Goal: Transaction & Acquisition: Purchase product/service

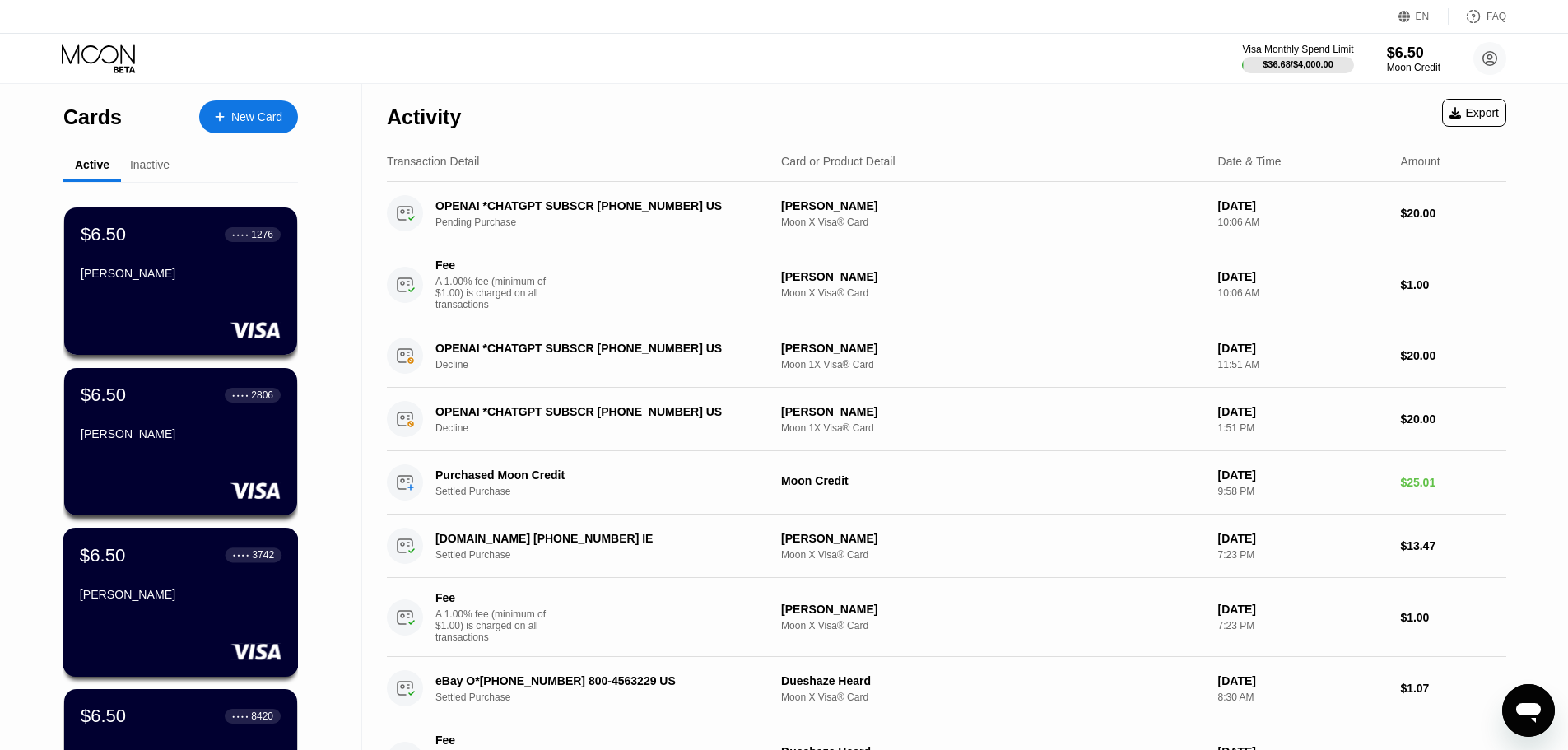
click at [191, 602] on div "[PERSON_NAME]" at bounding box center [180, 594] width 201 height 13
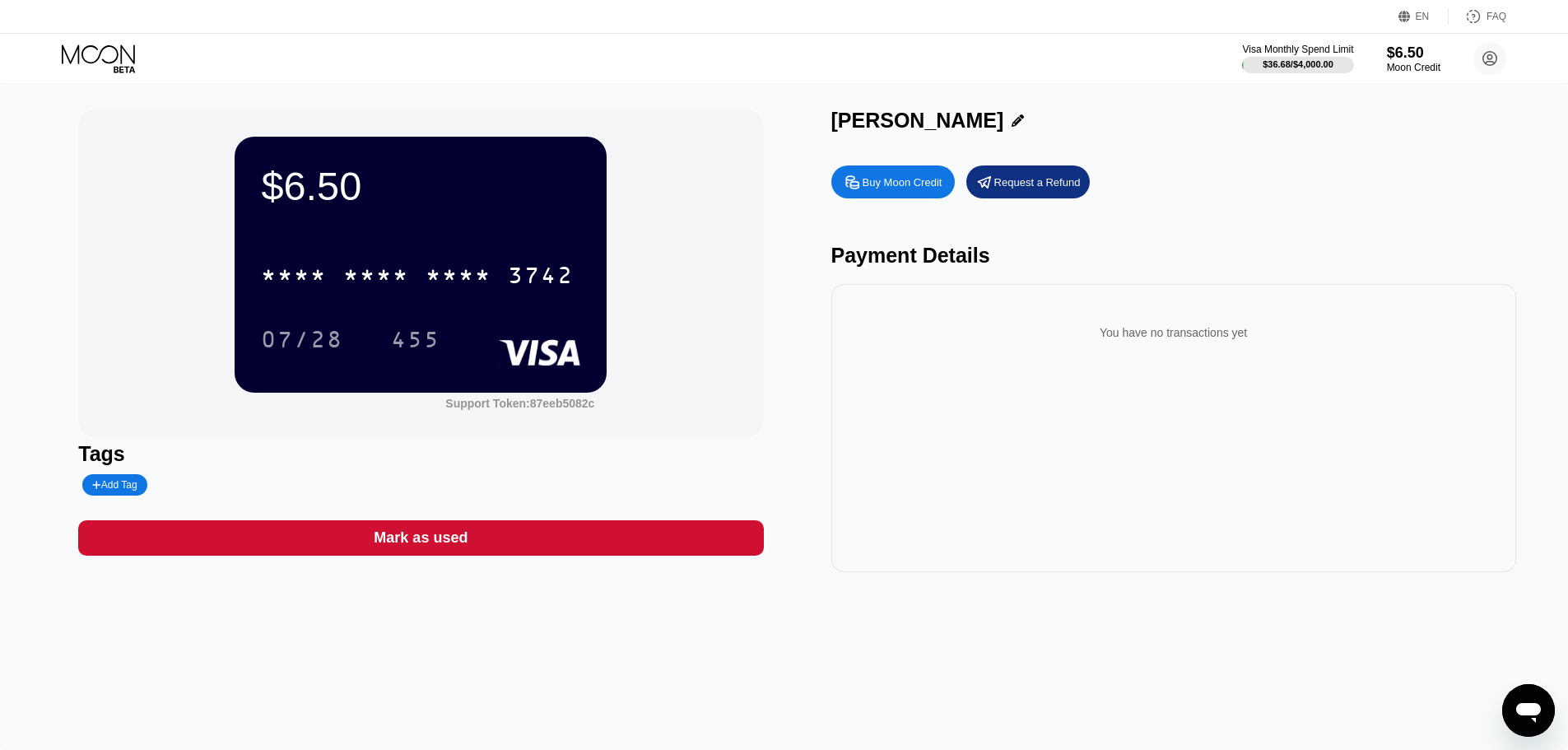
click at [1012, 117] on icon at bounding box center [1018, 120] width 13 height 13
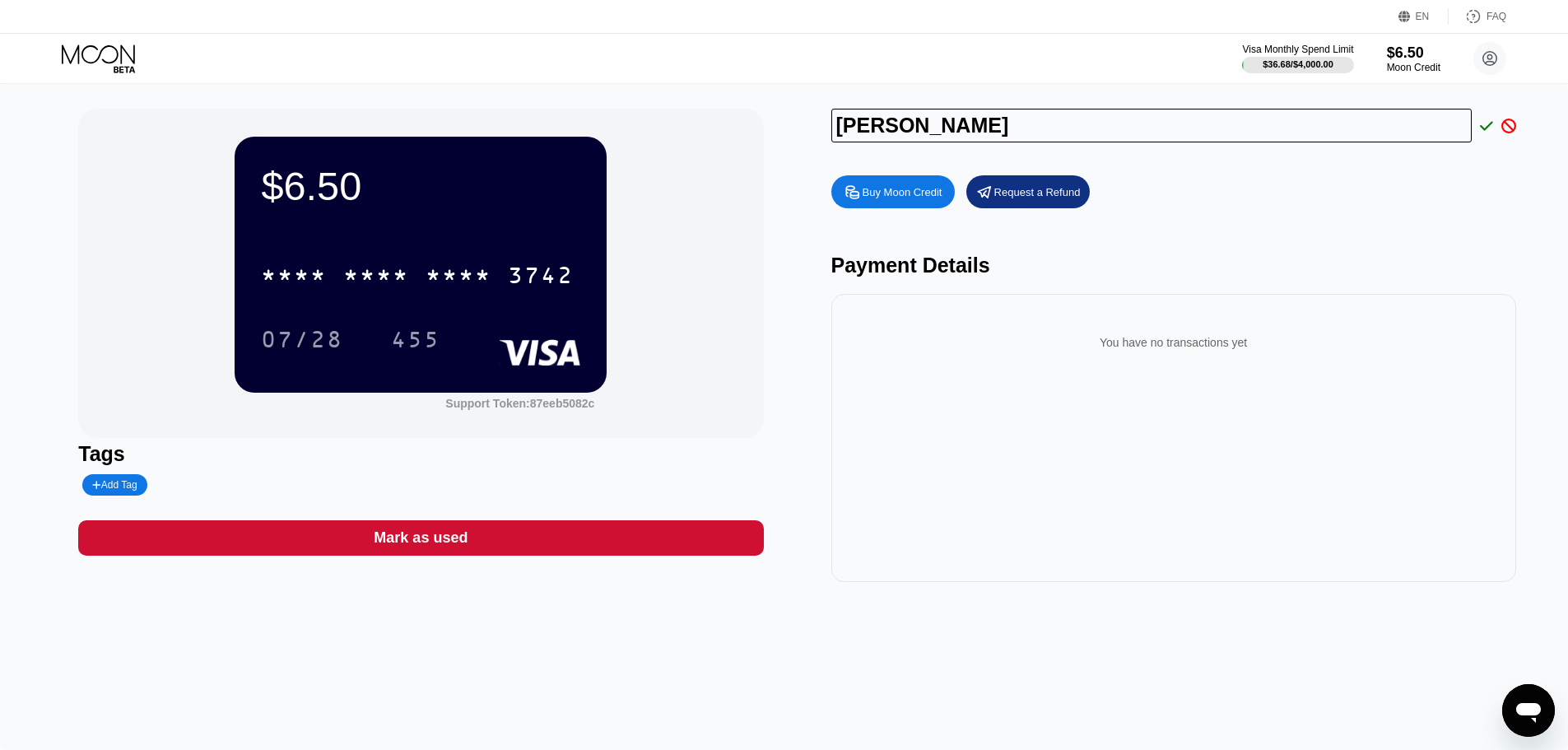
drag, startPoint x: 950, startPoint y: 127, endPoint x: 397, endPoint y: 130, distance: 553.0
click at [390, 130] on div "$6.50 * * * * * * * * * * * * 3742 07/28 455 Support Token: 87eeb5082c Tags Add…" at bounding box center [784, 346] width 1412 height 474
type input "[PERSON_NAME]"
click at [1486, 135] on div "[PERSON_NAME]" at bounding box center [1173, 126] width 685 height 33
click at [1490, 124] on icon at bounding box center [1485, 125] width 13 height 9
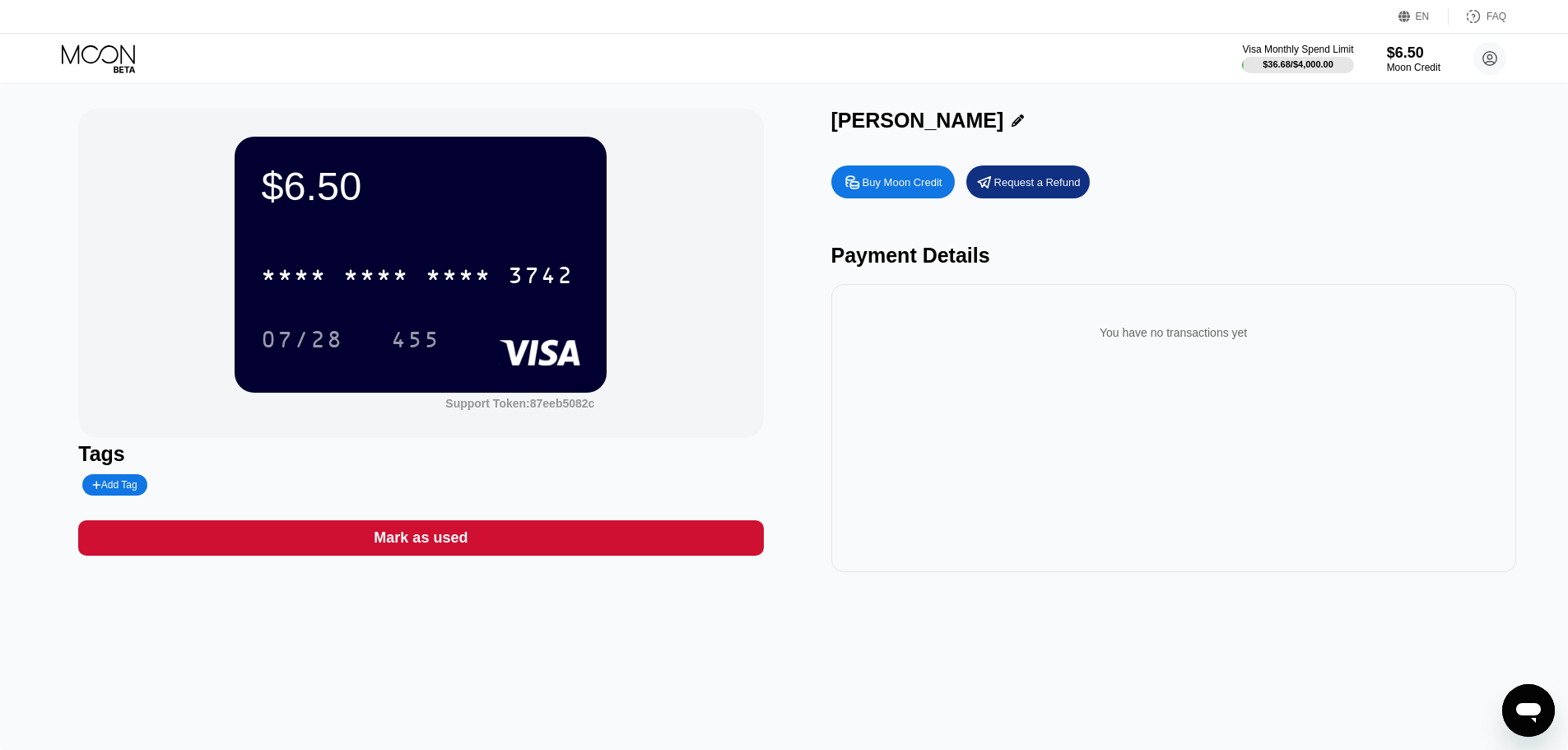
click at [499, 281] on div "* * * * * * * * * * * * 3742" at bounding box center [417, 275] width 332 height 41
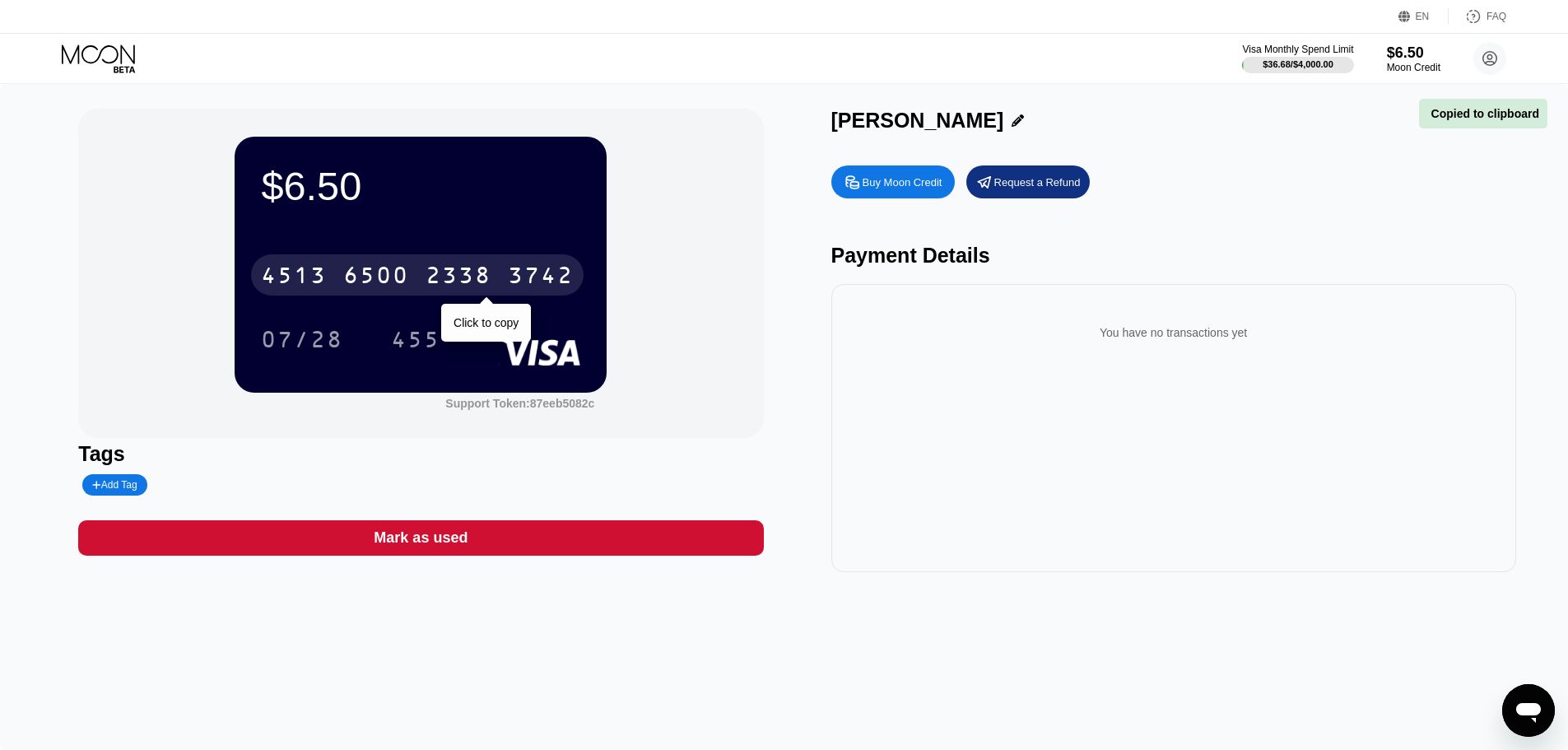
click at [505, 278] on div "4513 6500 2338 3742" at bounding box center [417, 275] width 332 height 41
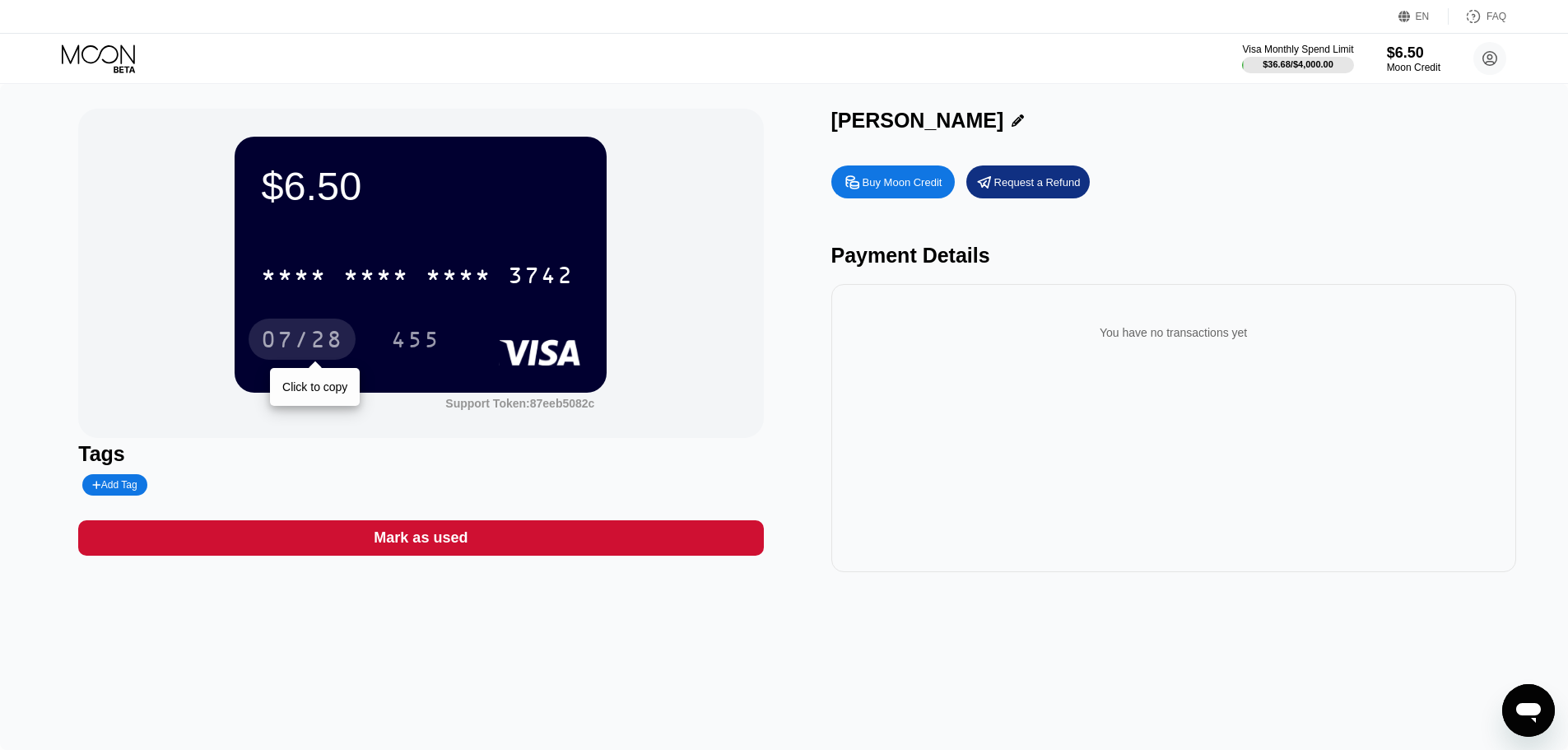
click at [296, 343] on div "07/28" at bounding box center [303, 341] width 83 height 27
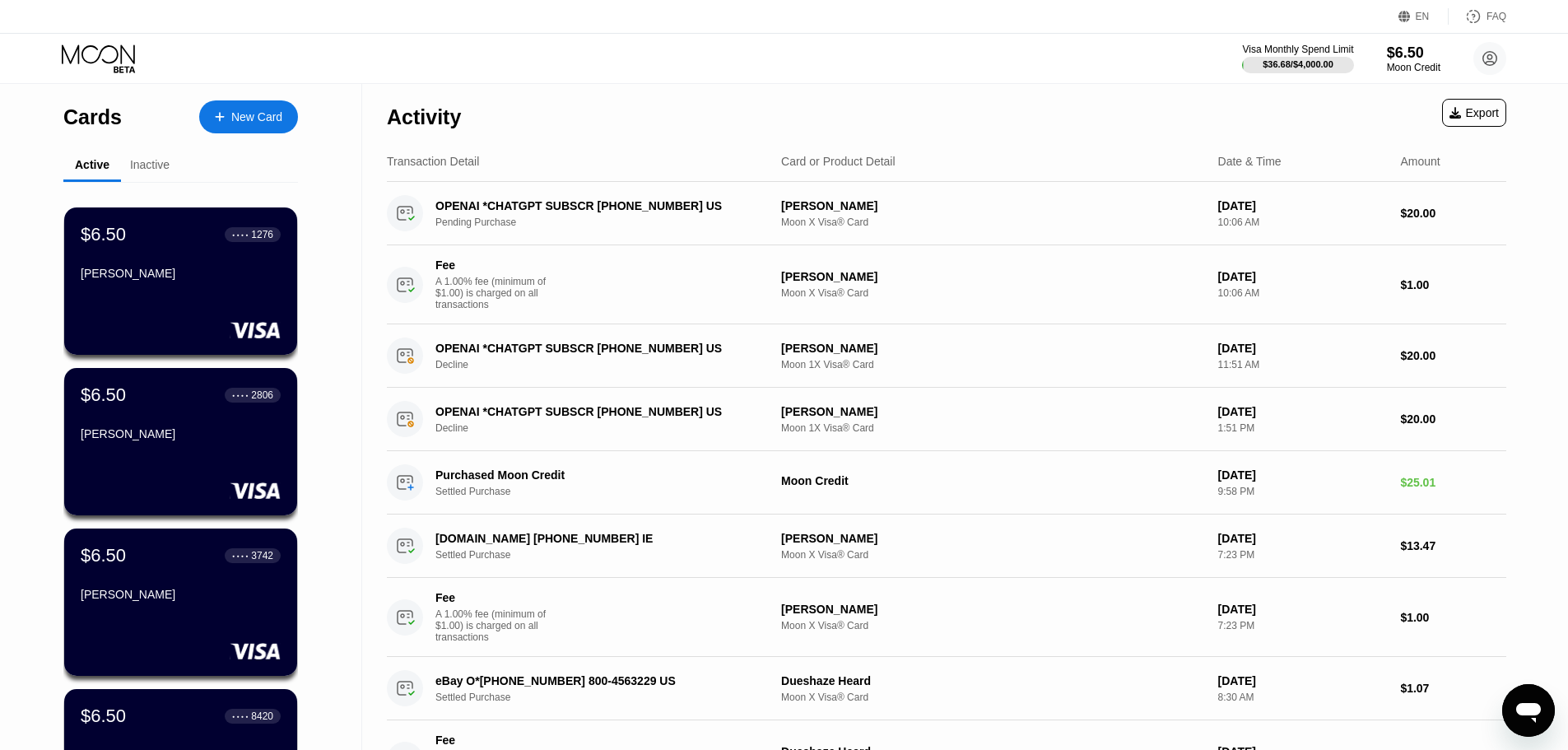
click at [247, 117] on div "New Card" at bounding box center [256, 117] width 51 height 14
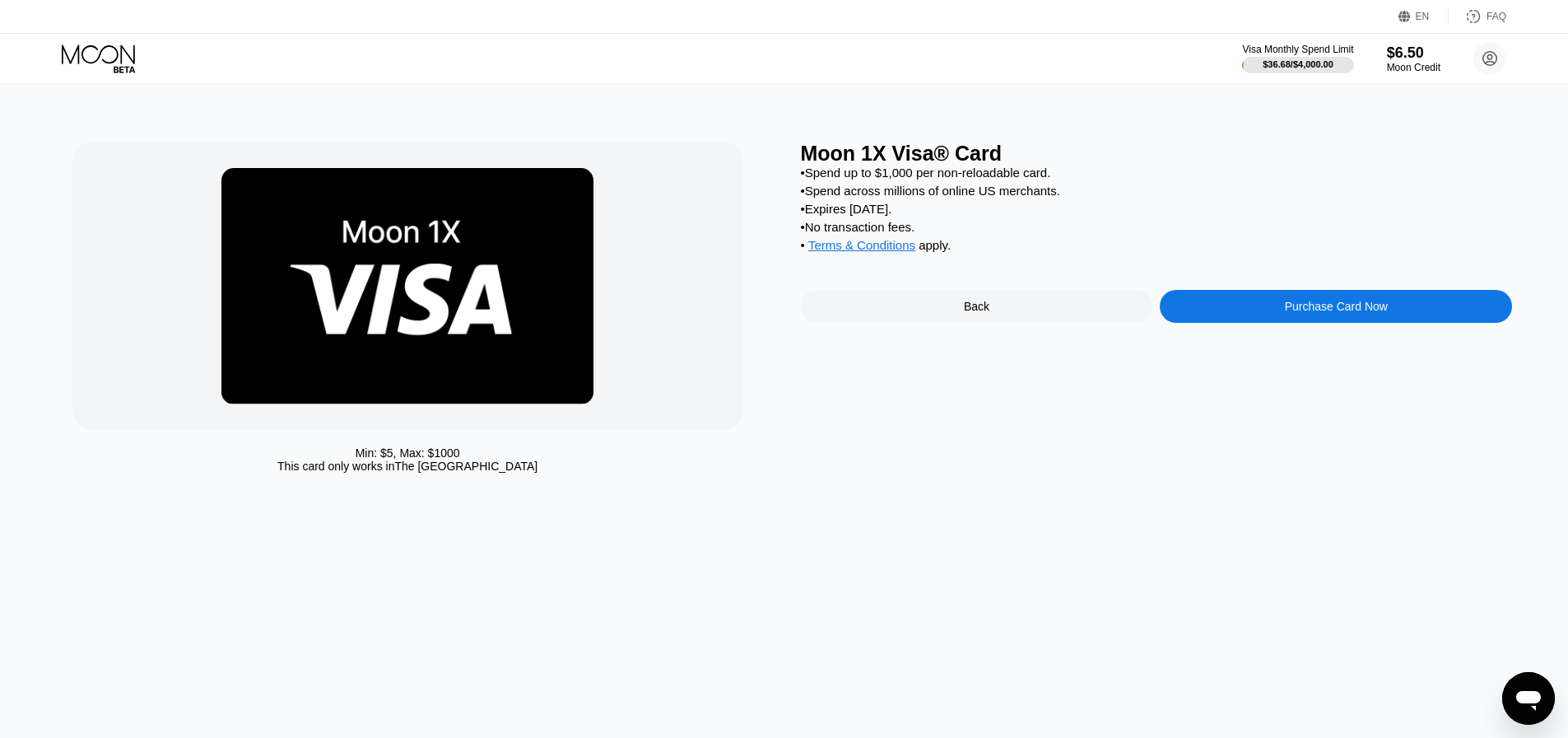
click at [1324, 312] on div "Purchase Card Now" at bounding box center [1336, 306] width 103 height 13
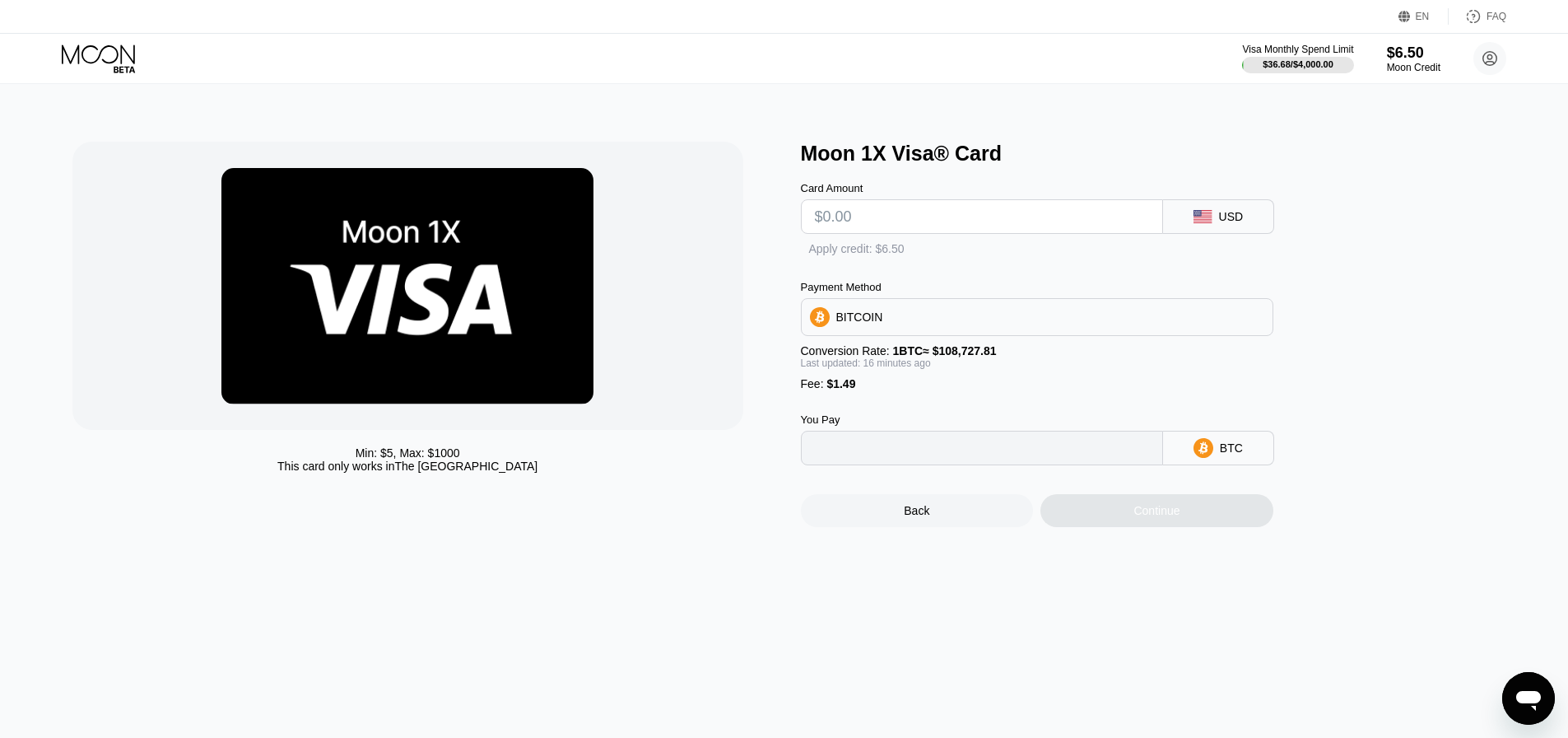
type input "0"
click at [860, 255] on div "Apply credit: $6.50" at bounding box center [872, 249] width 95 height 13
click at [904, 230] on input "text" at bounding box center [981, 217] width 334 height 33
click at [914, 327] on div "BITCOIN" at bounding box center [1036, 318] width 471 height 33
click at [832, 372] on icon at bounding box center [823, 363] width 20 height 20
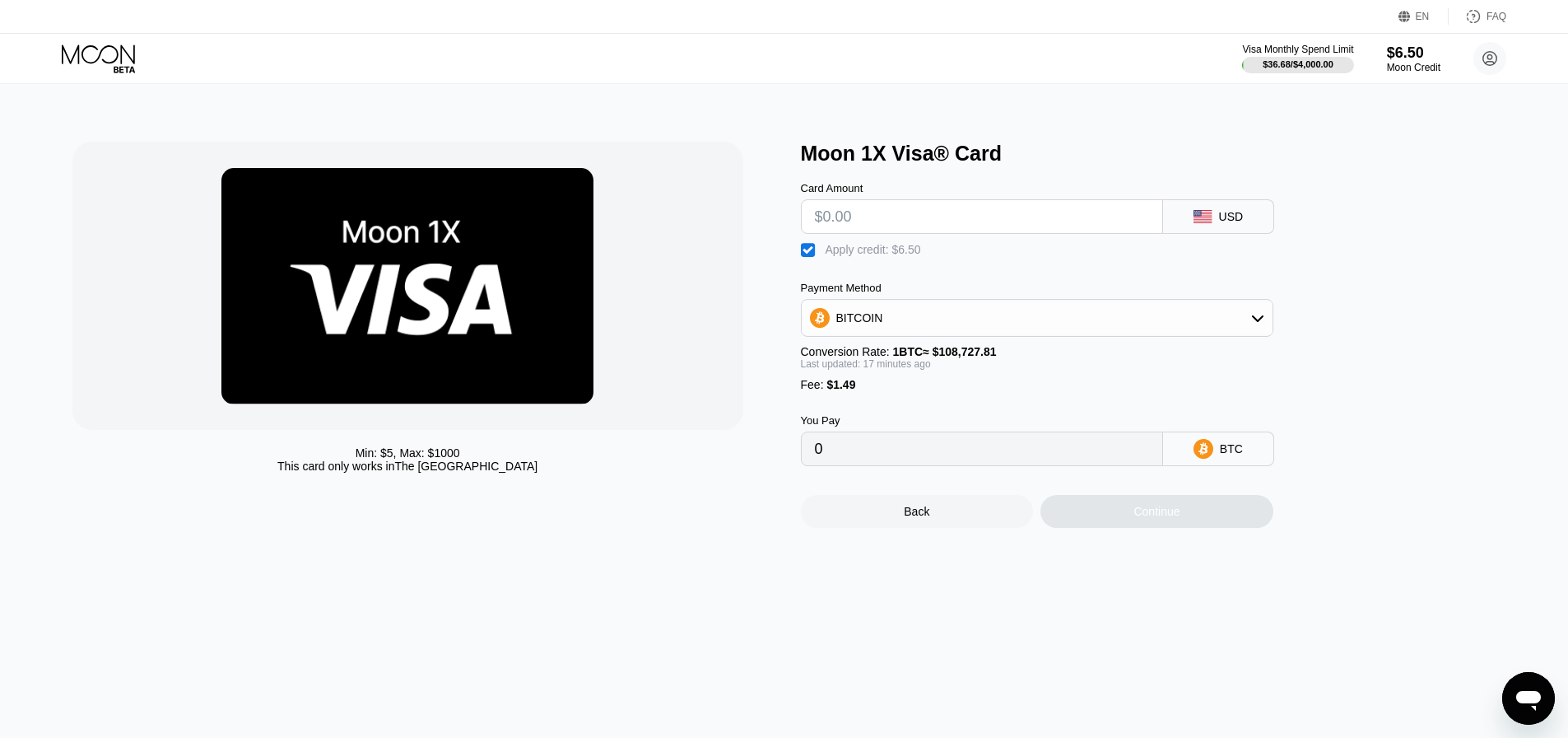
click at [879, 465] on input "0" at bounding box center [981, 449] width 334 height 33
click at [848, 459] on input "0" at bounding box center [981, 449] width 334 height 33
click at [890, 224] on input "text" at bounding box center [981, 217] width 334 height 33
type input "$5"
click at [887, 251] on div "Apply credit: $6.49" at bounding box center [872, 249] width 95 height 13
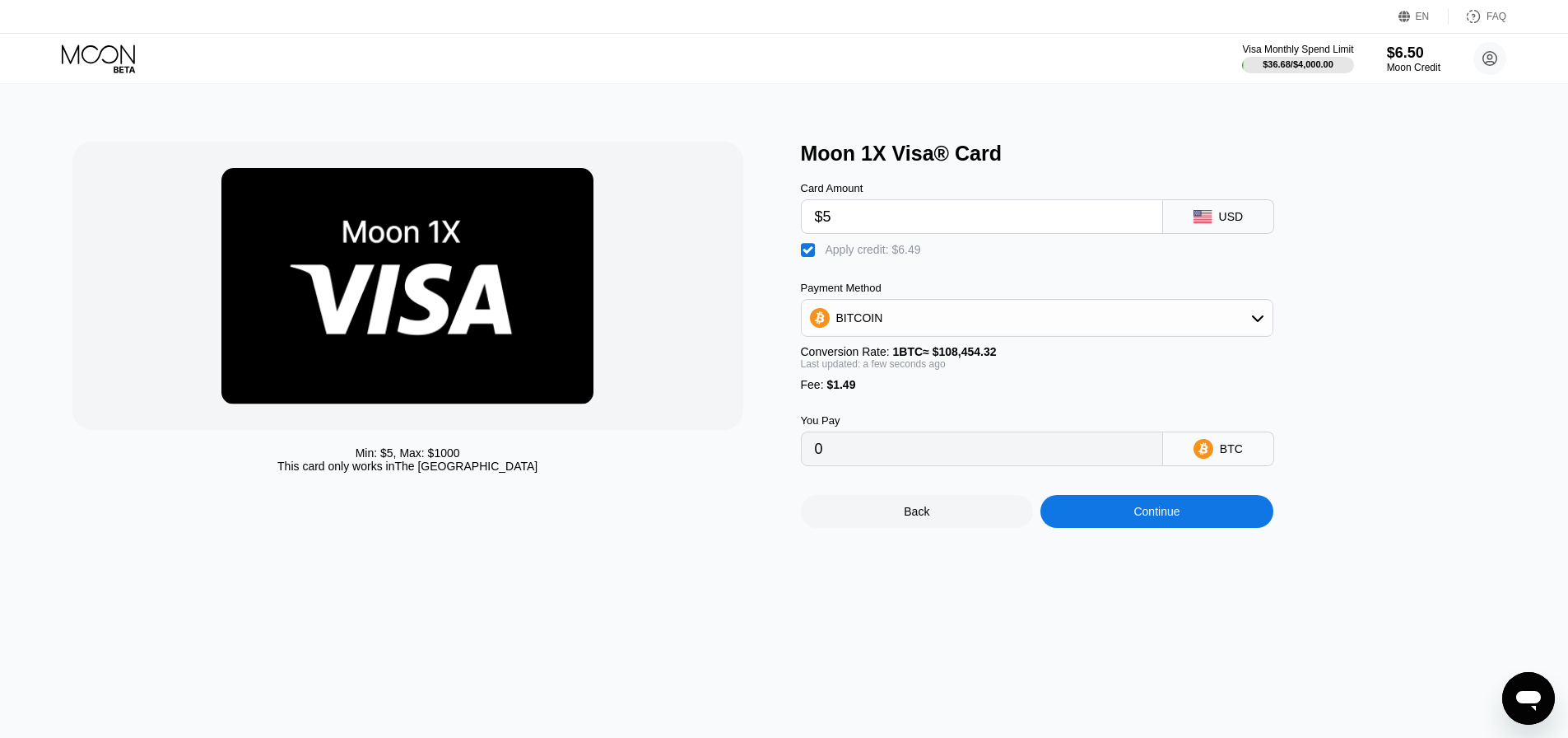
type input "0.00005985"
click at [884, 217] on input "$5" at bounding box center [981, 217] width 334 height 33
type input "0"
type input "$6"
type input "0.00006907"
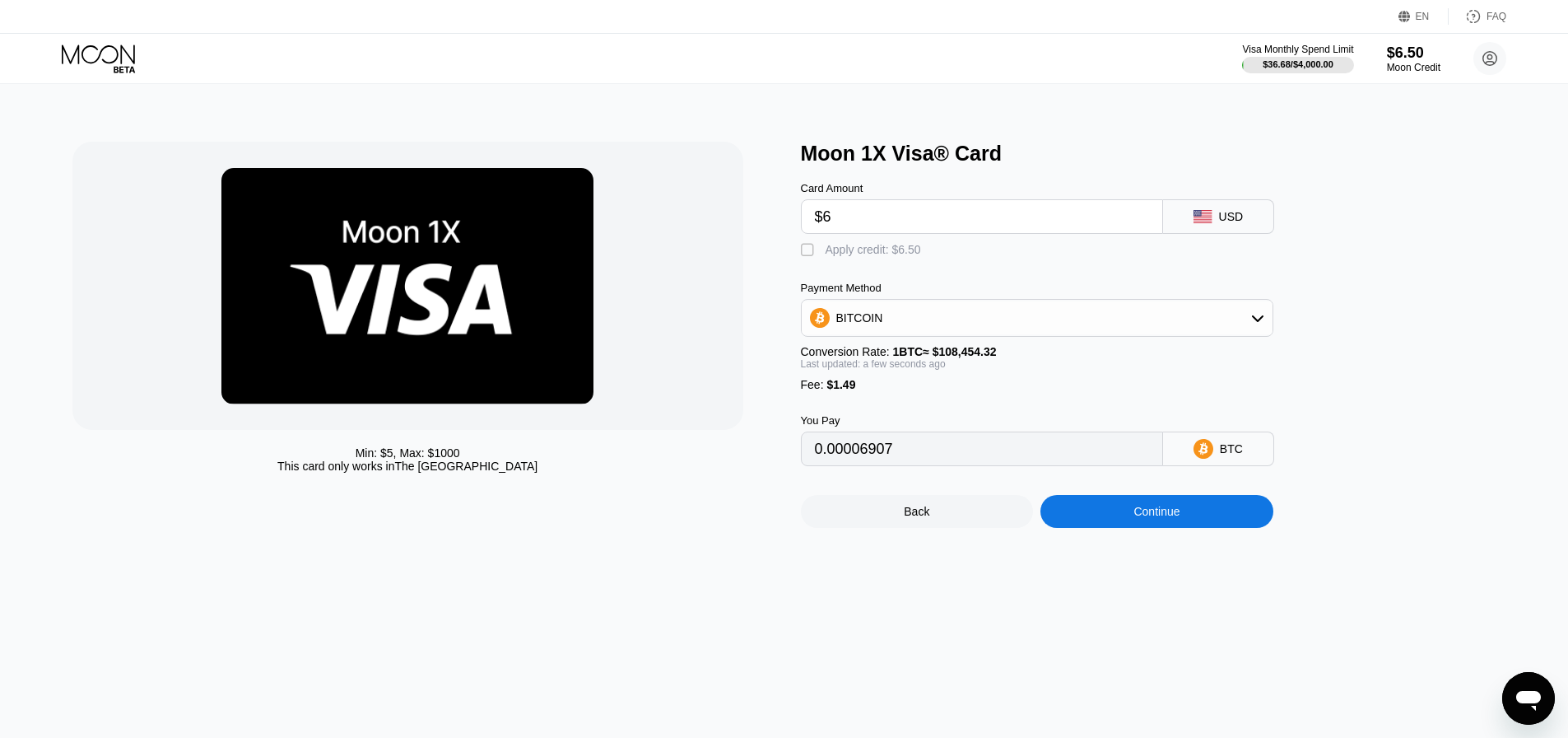
drag, startPoint x: 829, startPoint y: 215, endPoint x: 855, endPoint y: 219, distance: 26.3
click at [855, 219] on input "$6" at bounding box center [981, 217] width 334 height 33
type input "$5"
type input "0.00005985"
click at [1414, 58] on div "$6.50" at bounding box center [1414, 52] width 55 height 18
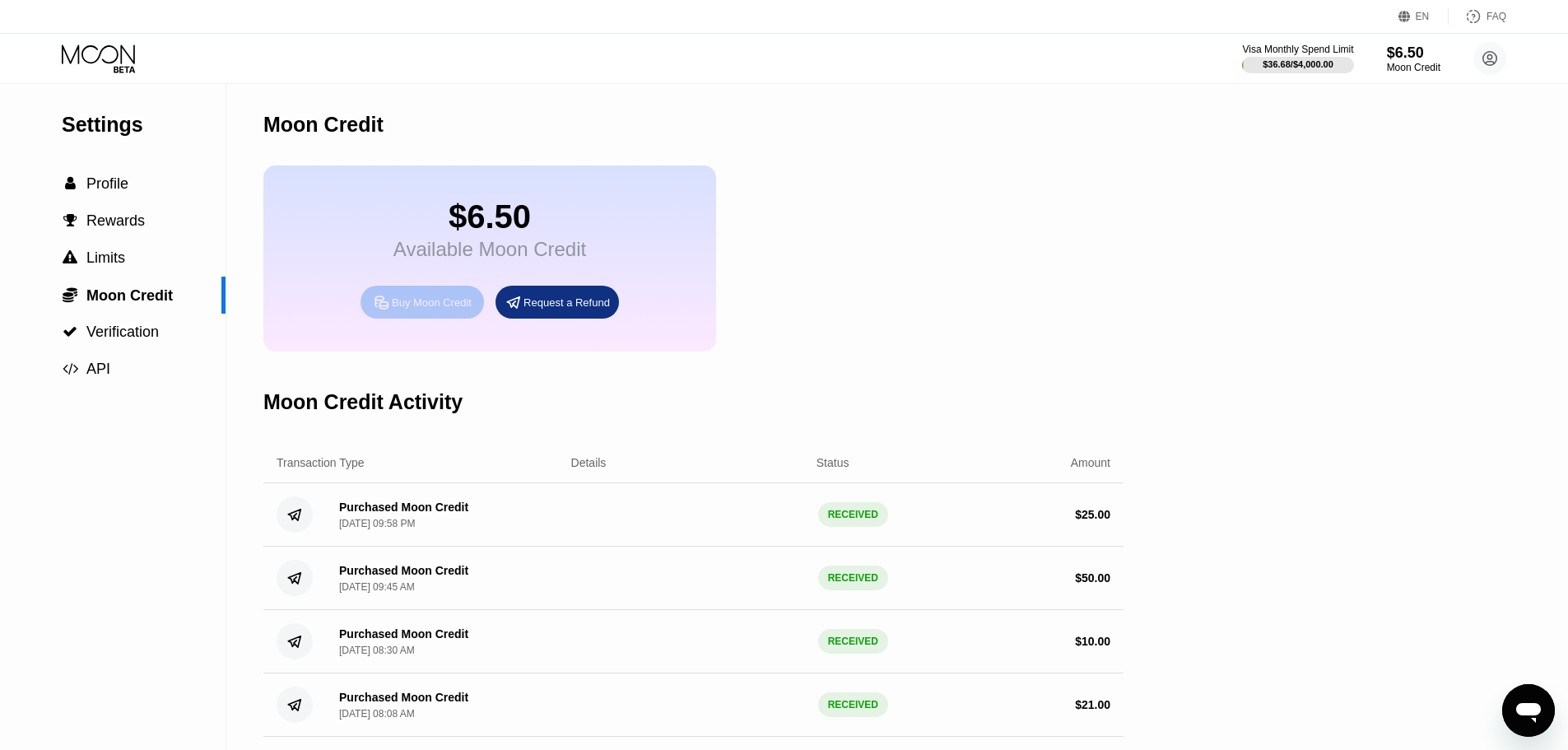
click at [414, 310] on div "Buy Moon Credit" at bounding box center [431, 303] width 80 height 14
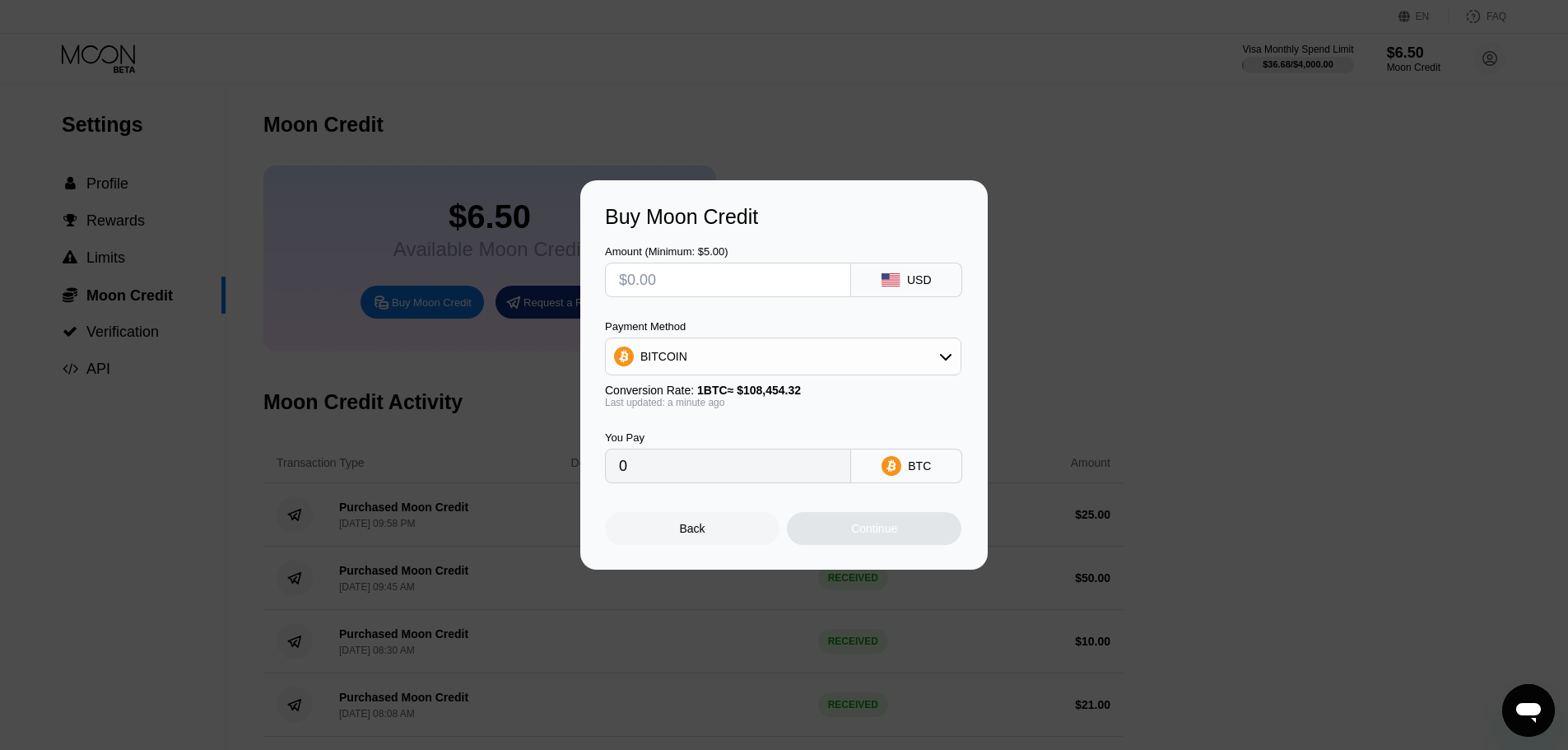
drag, startPoint x: 724, startPoint y: 279, endPoint x: 311, endPoint y: 271, distance: 413.1
click at [313, 271] on div "Buy Moon Credit Amount (Minimum: $5.00) USD Payment Method BITCOIN Conversion R…" at bounding box center [784, 375] width 1568 height 389
type input "$3"
type input "0.00002767"
type input "$30"
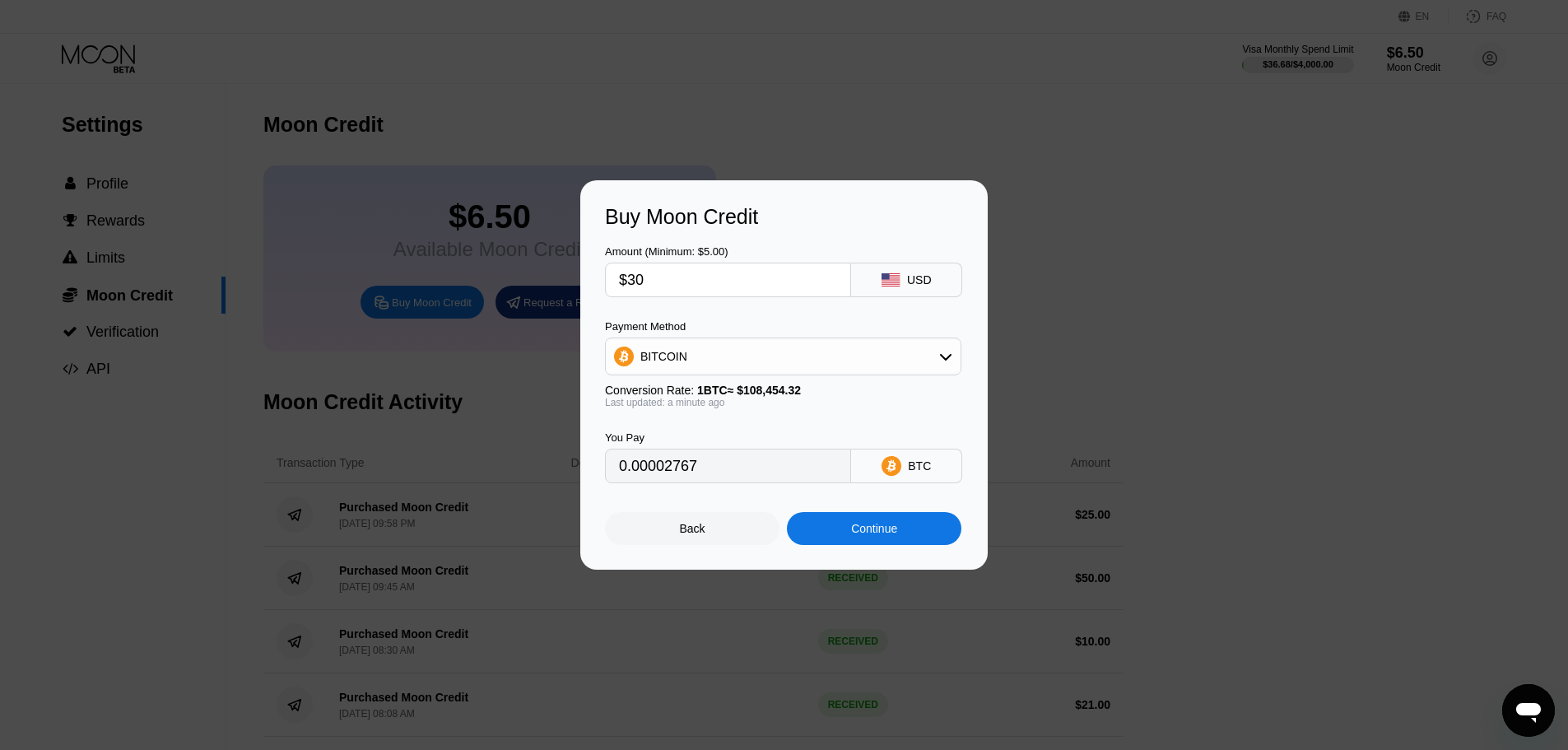
type input "0.00027662"
type input "$30"
click at [901, 537] on div "Continue" at bounding box center [874, 529] width 175 height 33
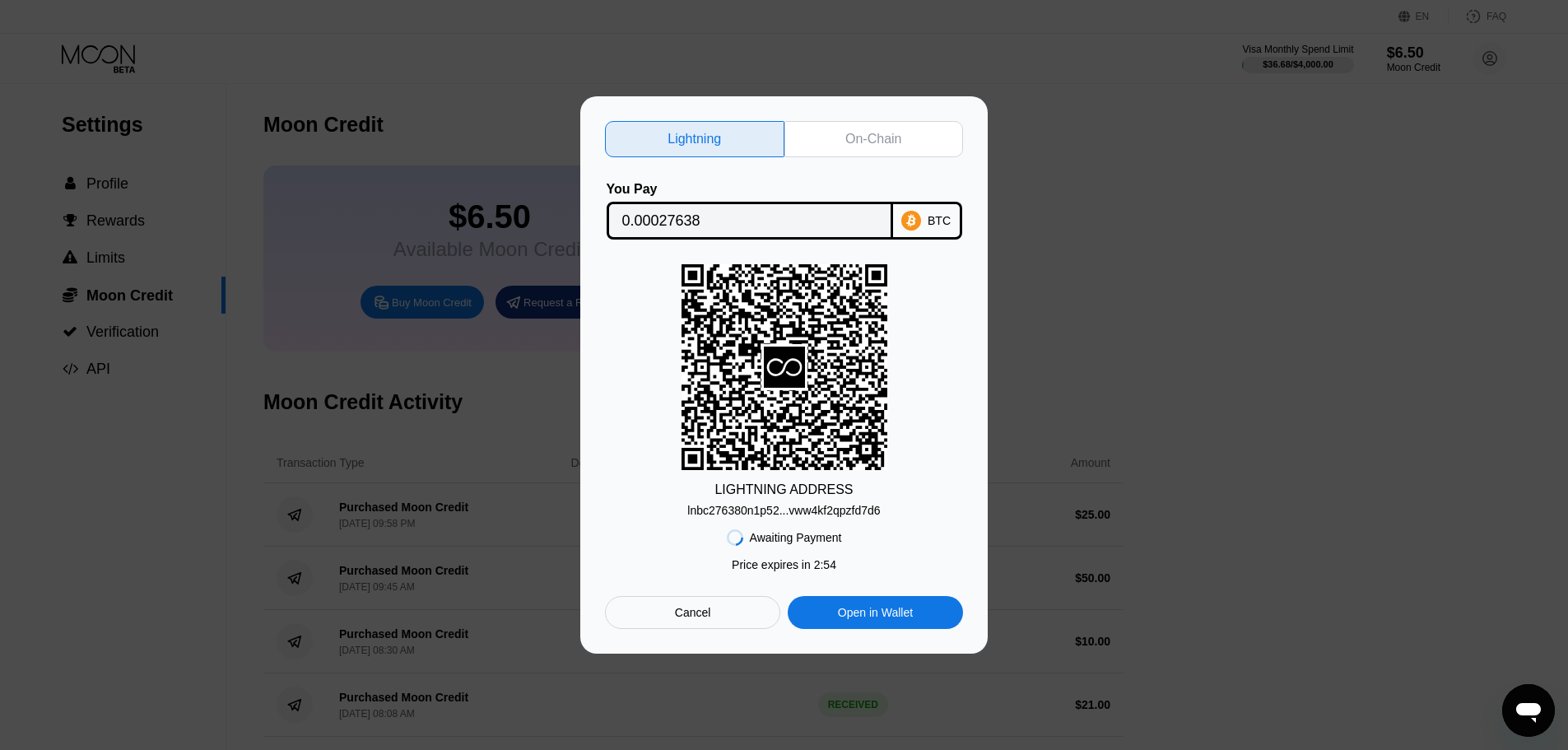
click at [879, 136] on div "On-Chain" at bounding box center [872, 139] width 56 height 17
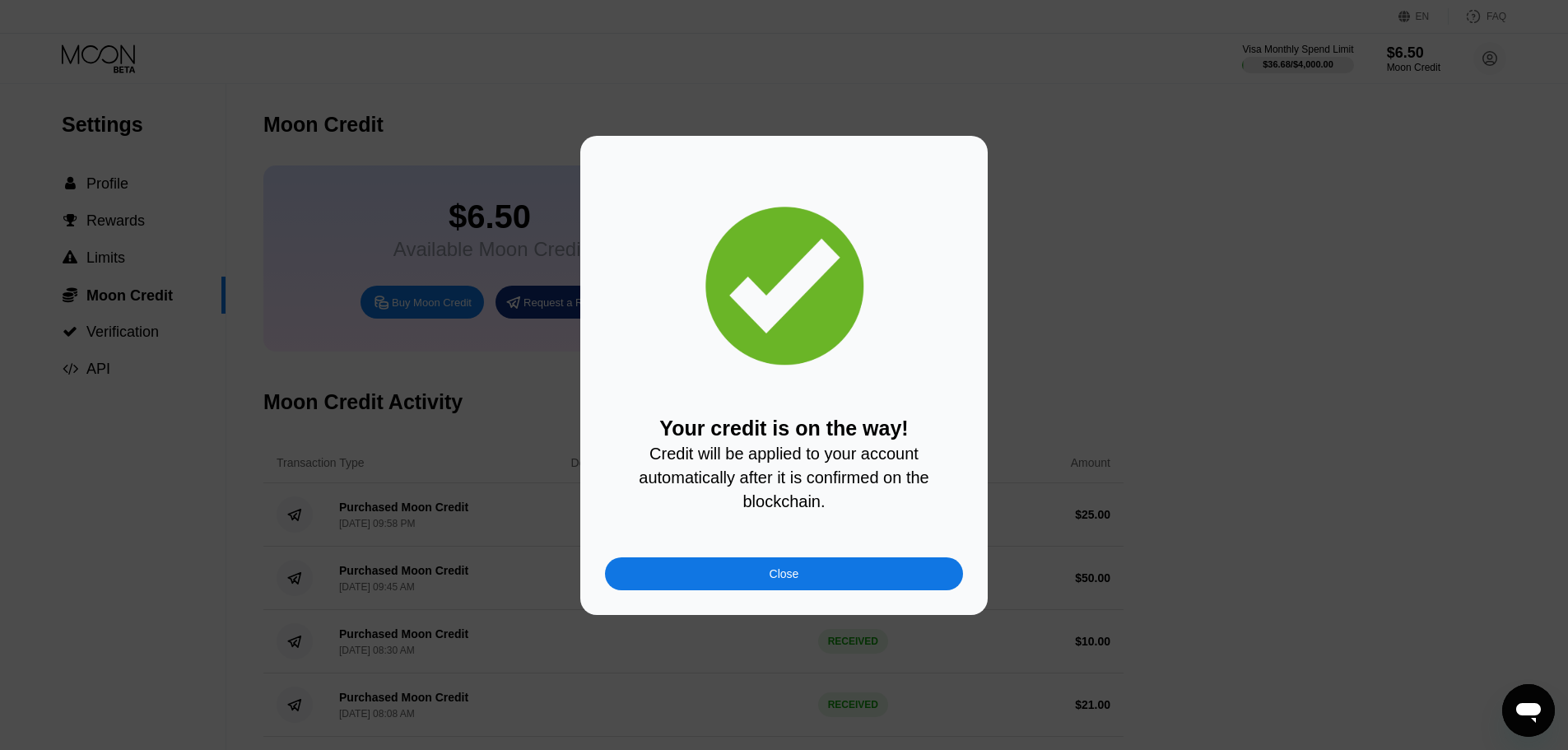
click at [791, 576] on div "Close" at bounding box center [784, 573] width 29 height 13
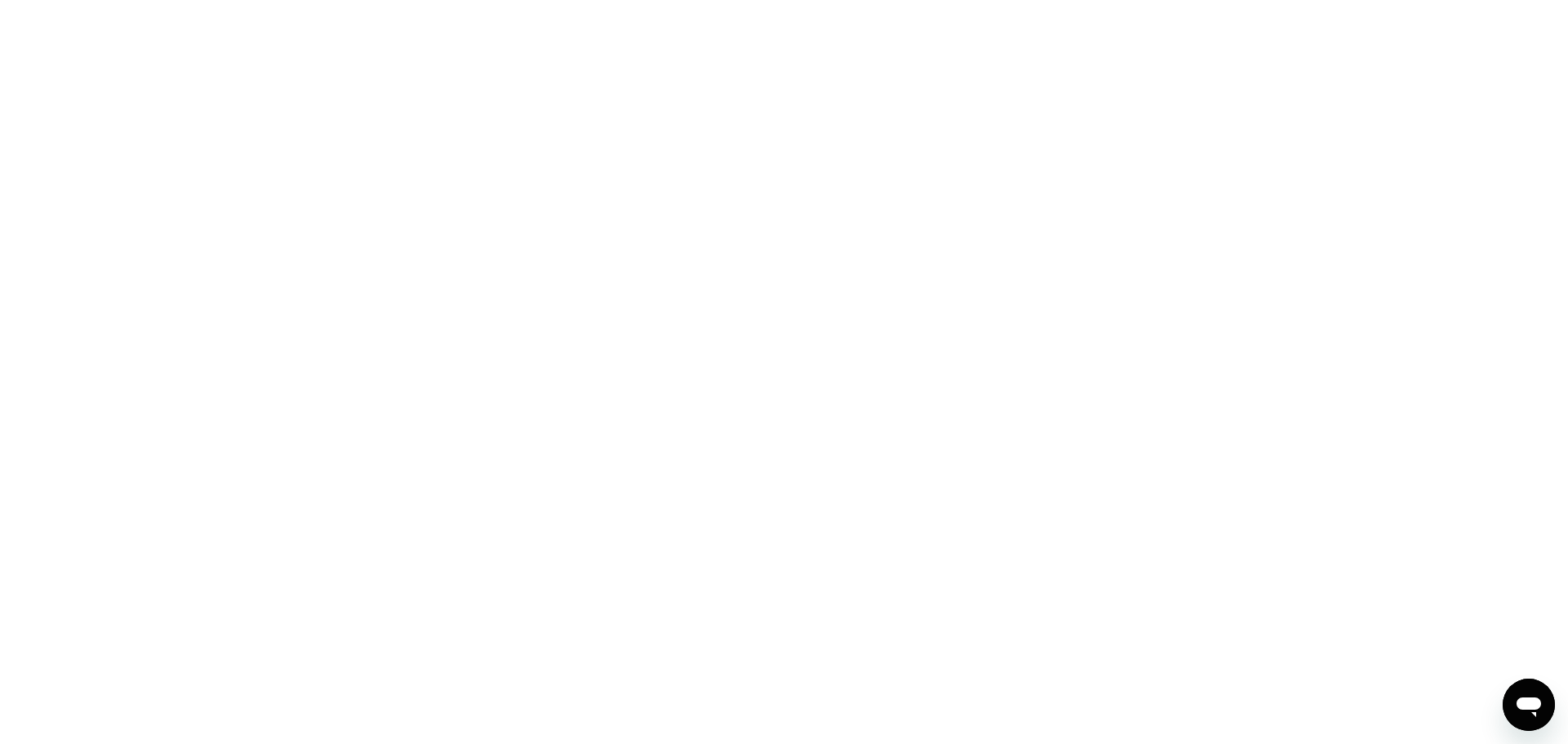
click at [924, 211] on div at bounding box center [784, 372] width 1568 height 744
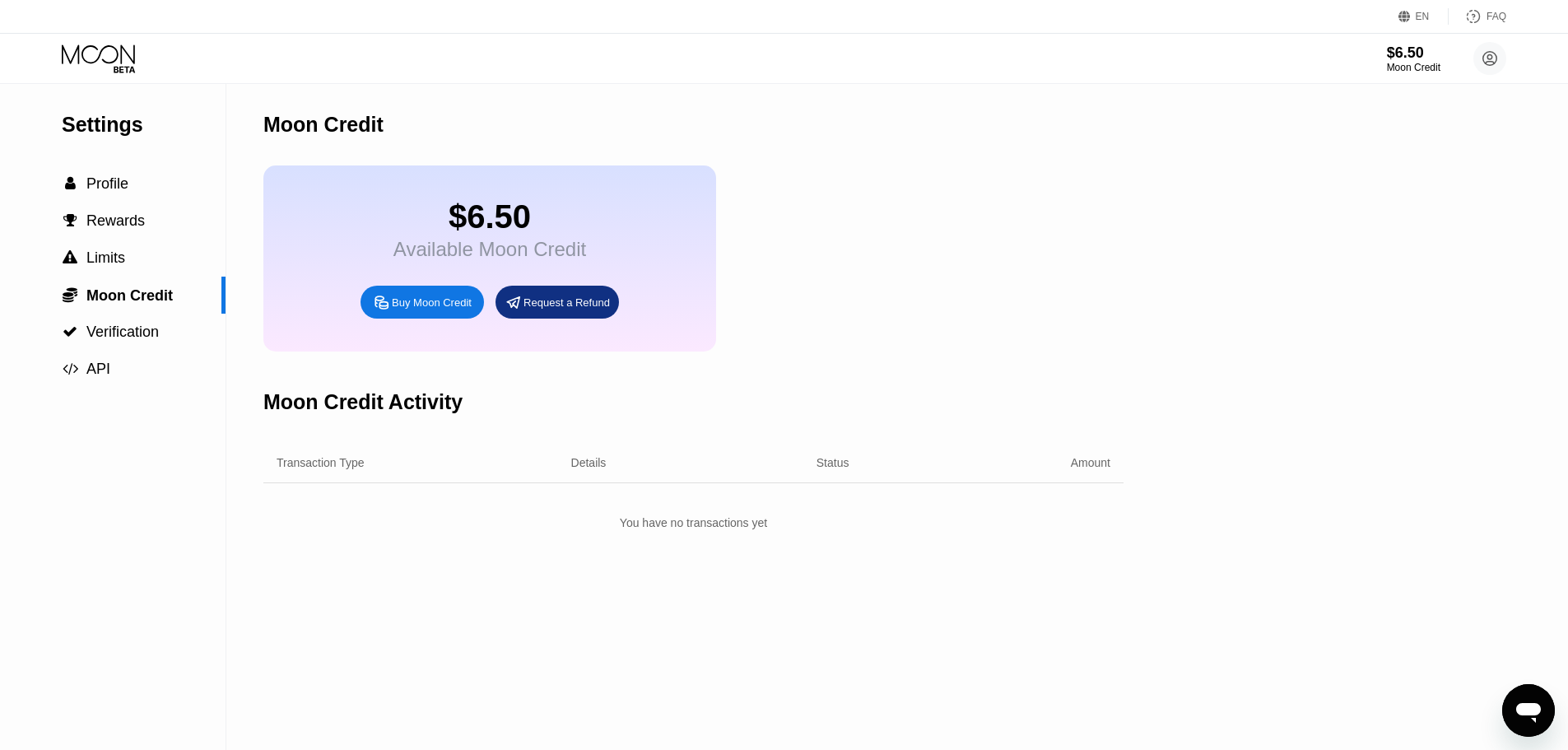
click at [1482, 489] on div "Settings  Profile  Rewards  Limits  Moon Credit  Verification  API Moon C…" at bounding box center [784, 417] width 1568 height 666
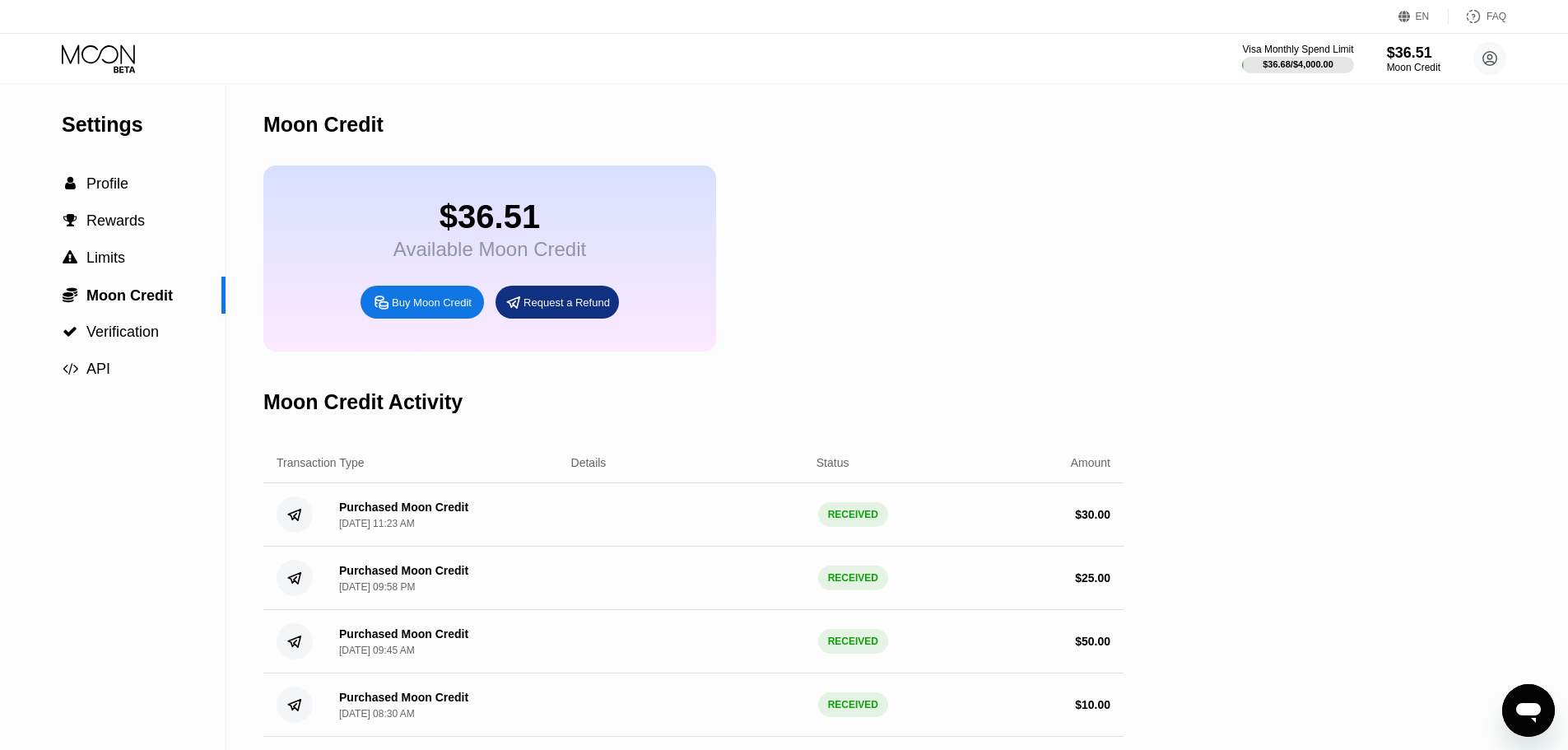
click at [103, 48] on icon at bounding box center [98, 53] width 74 height 19
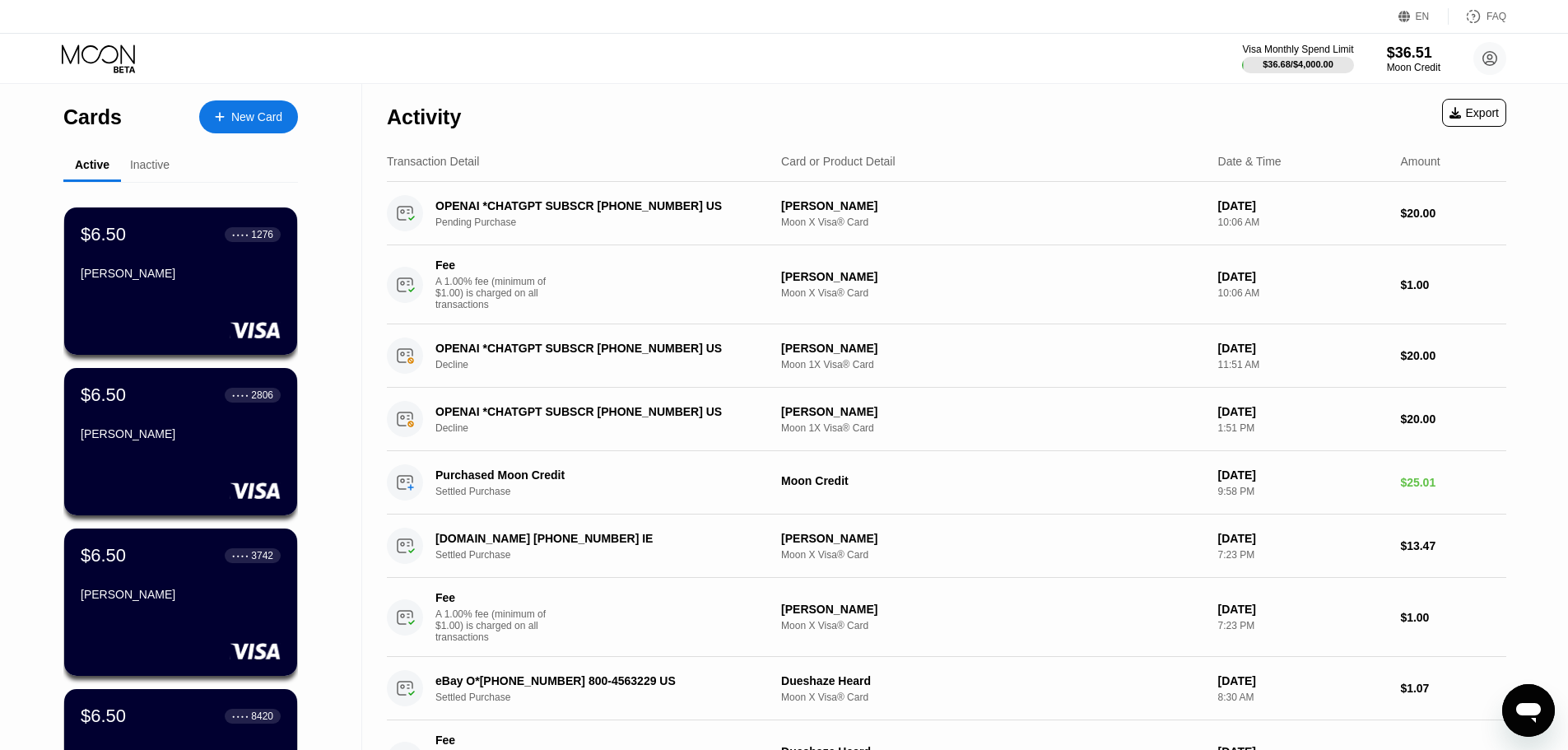
click at [251, 104] on div "New Card" at bounding box center [249, 117] width 99 height 33
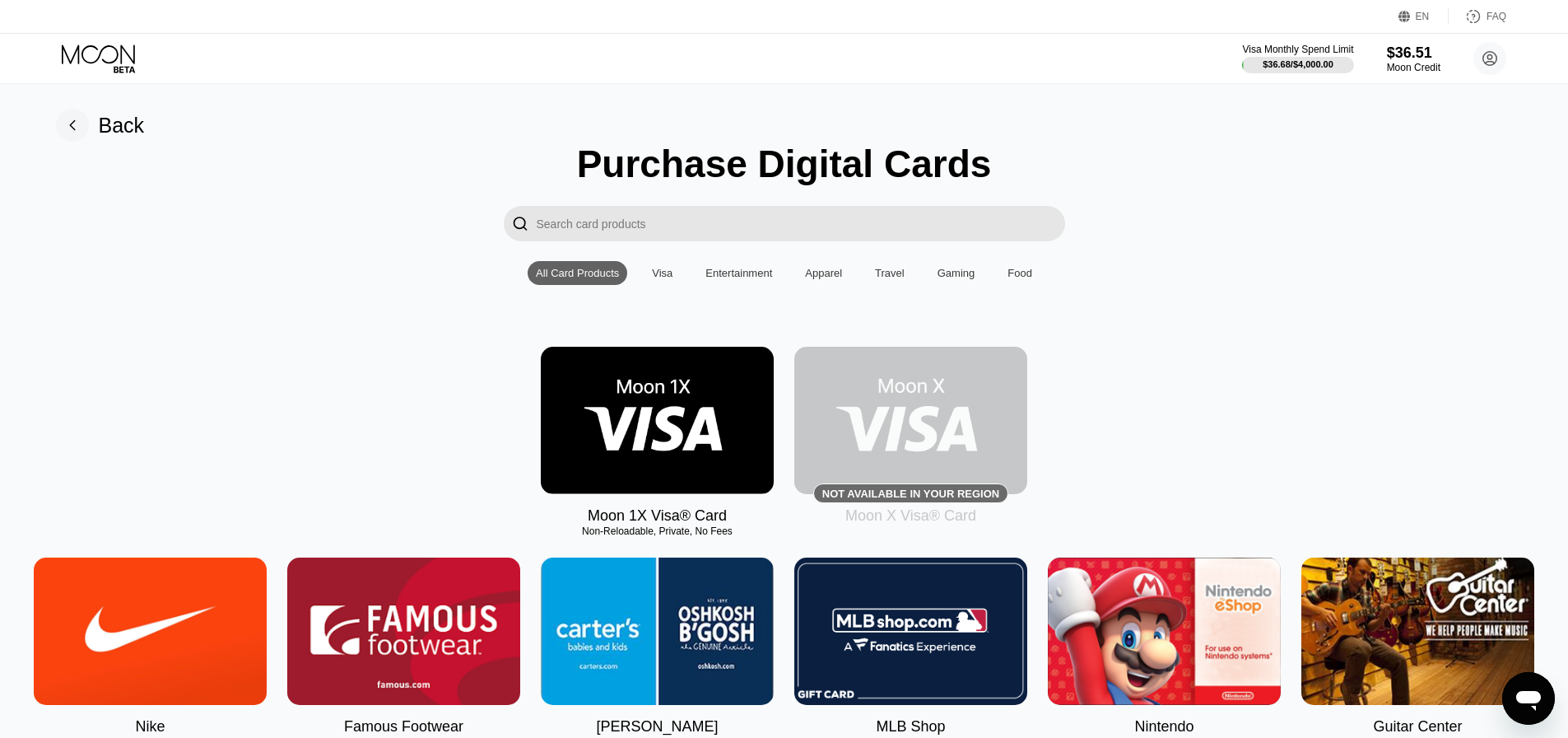
click at [672, 437] on img at bounding box center [656, 421] width 233 height 147
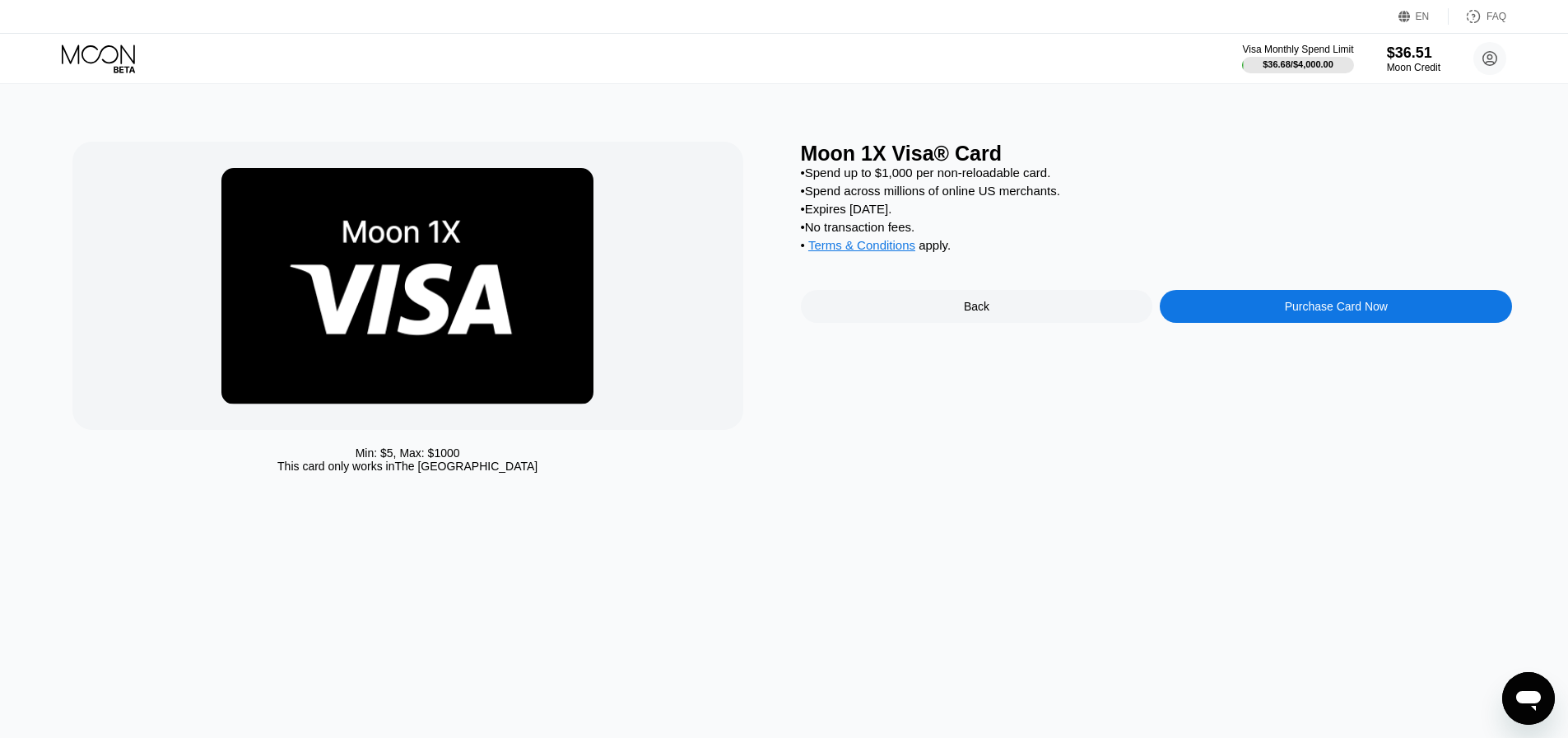
click at [378, 471] on div "This card only works in [GEOGRAPHIC_DATA]" at bounding box center [407, 465] width 260 height 13
click at [1376, 312] on div "Purchase Card Now" at bounding box center [1336, 306] width 103 height 13
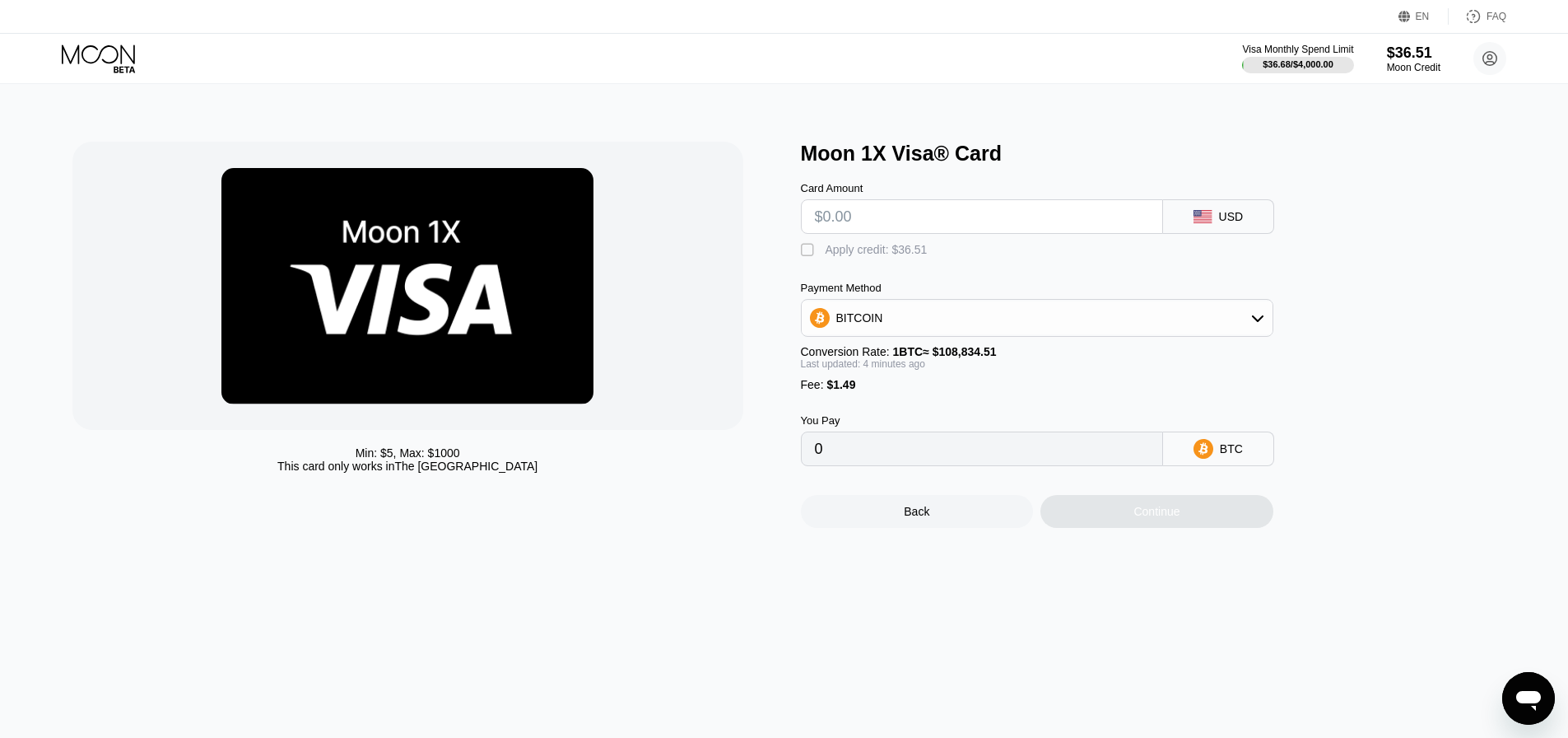
click at [900, 224] on input "text" at bounding box center [981, 217] width 334 height 33
type input "$2"
type input "0.00003208"
type input "0"
type input "$3"
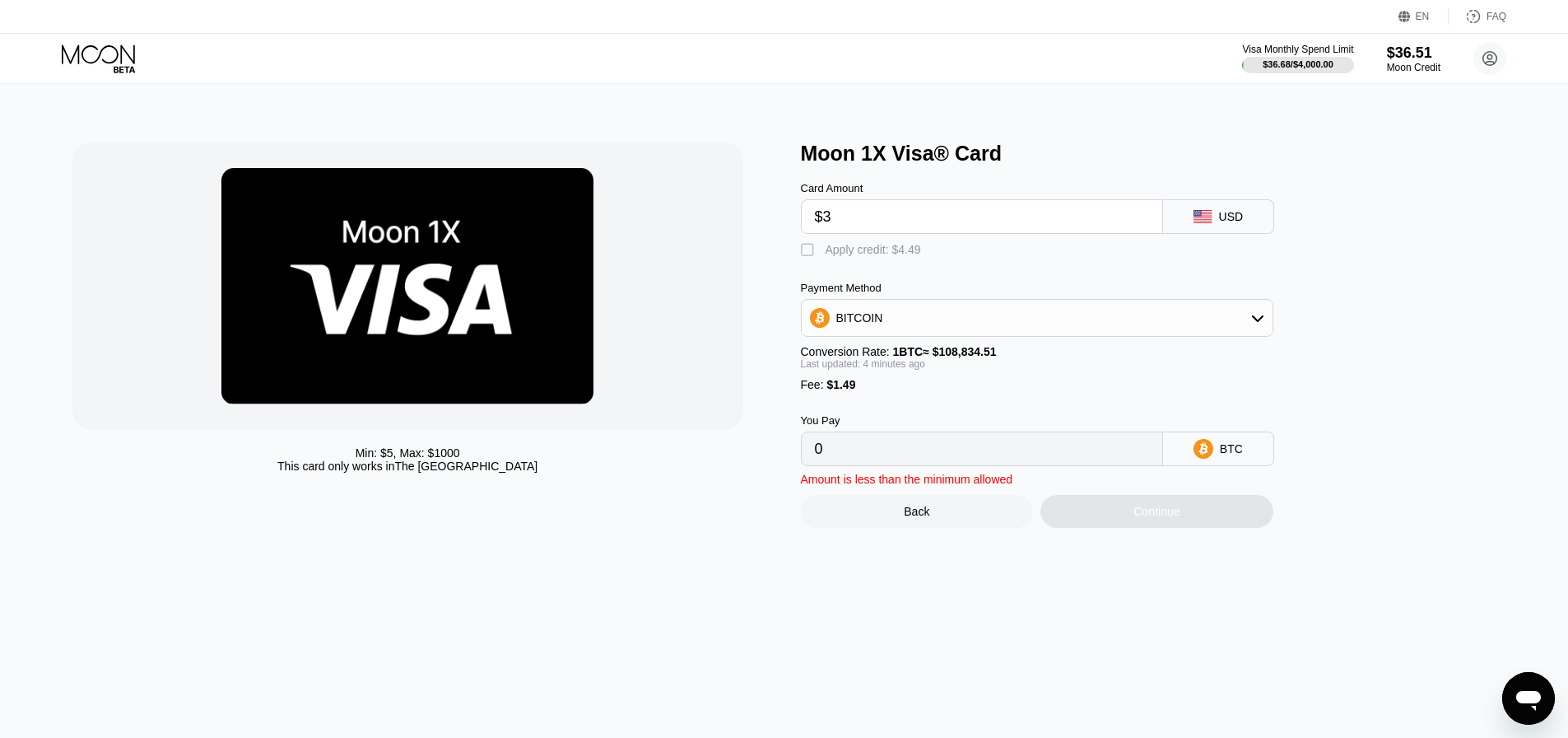
type input "0.00004127"
type input "$30"
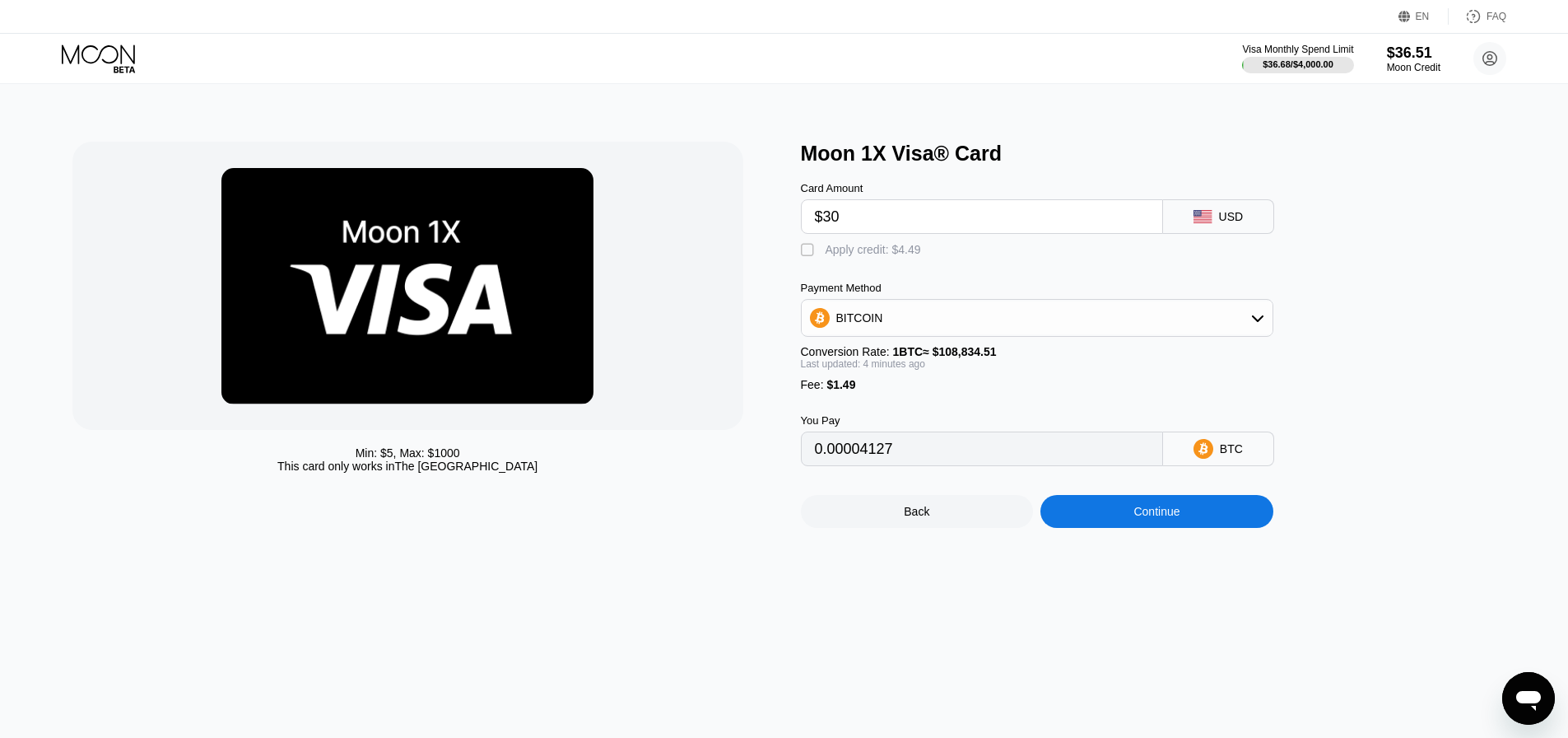
type input "0.00028945"
type input "$30"
click at [1183, 528] on div "Continue" at bounding box center [1156, 511] width 233 height 33
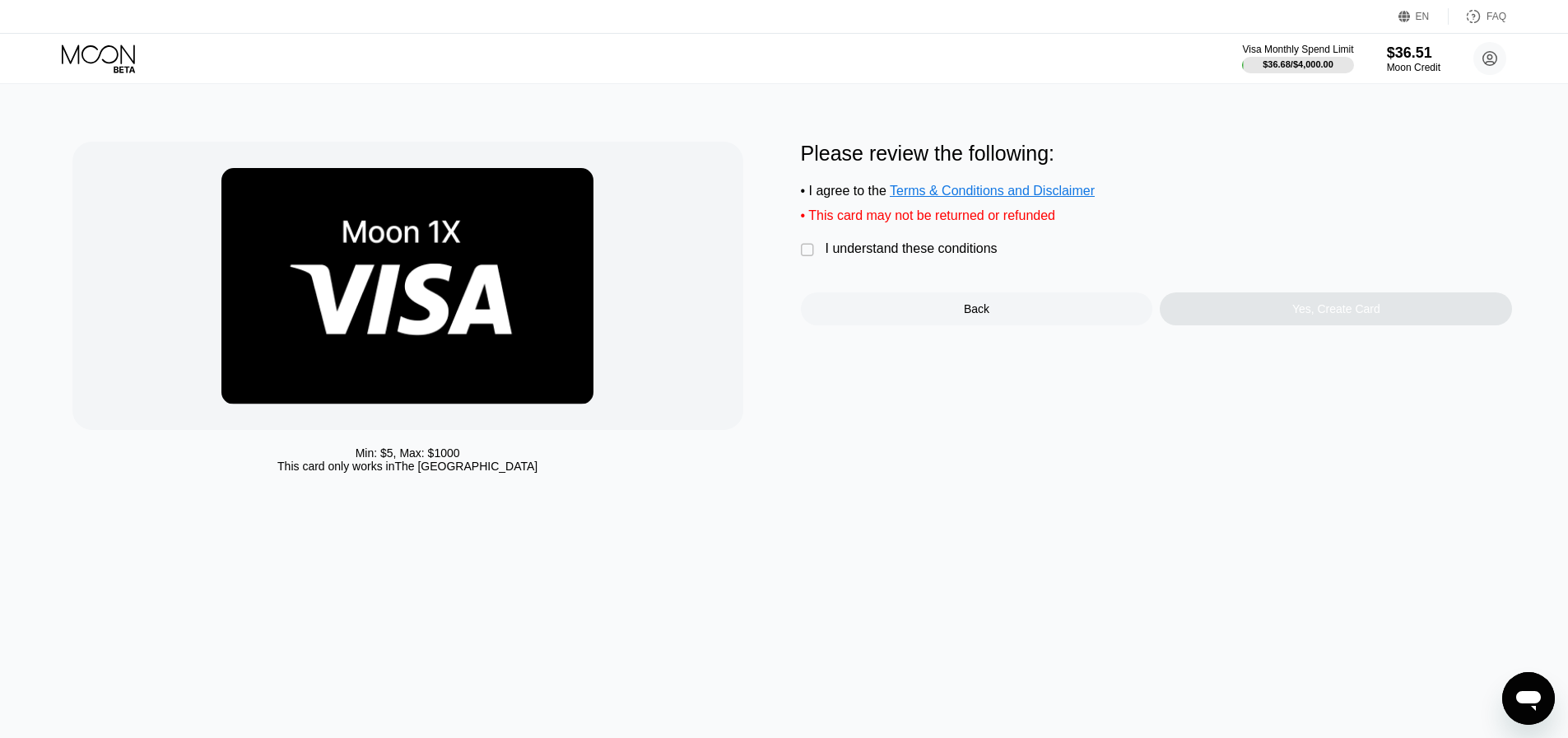
click at [806, 251] on div "" at bounding box center [809, 250] width 17 height 17
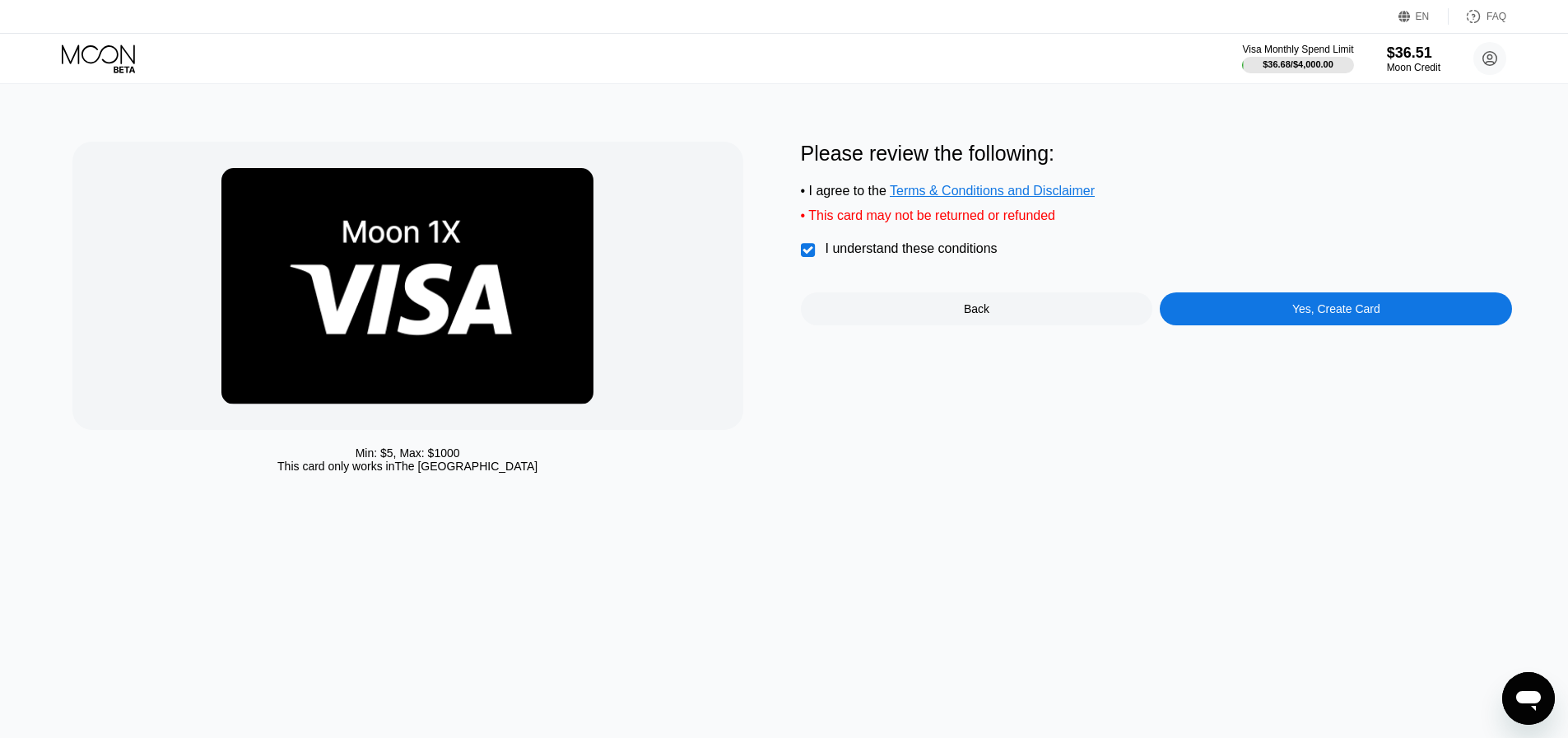
click at [1306, 315] on div "Yes, Create Card" at bounding box center [1336, 308] width 88 height 13
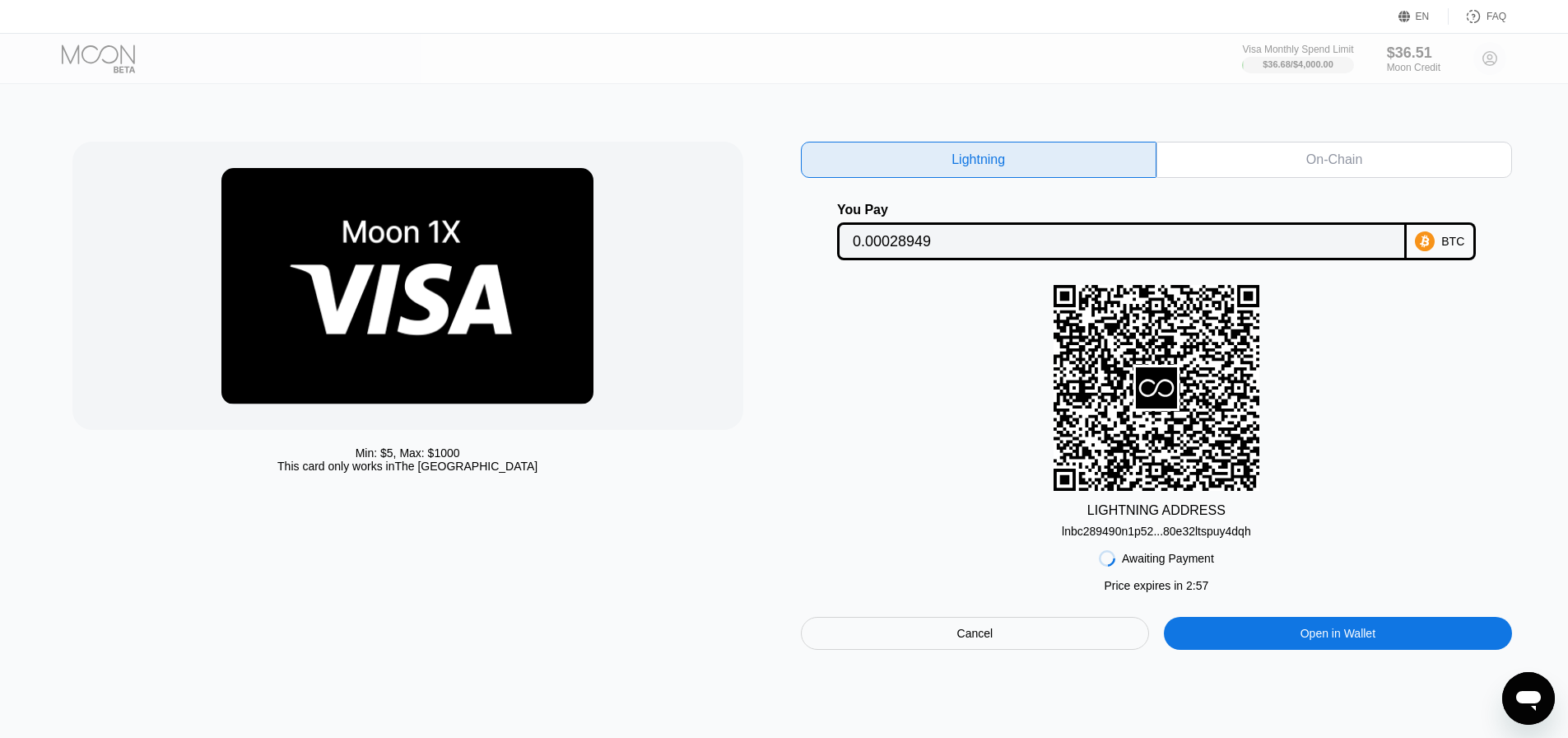
click at [983, 641] on div "Cancel" at bounding box center [975, 633] width 36 height 15
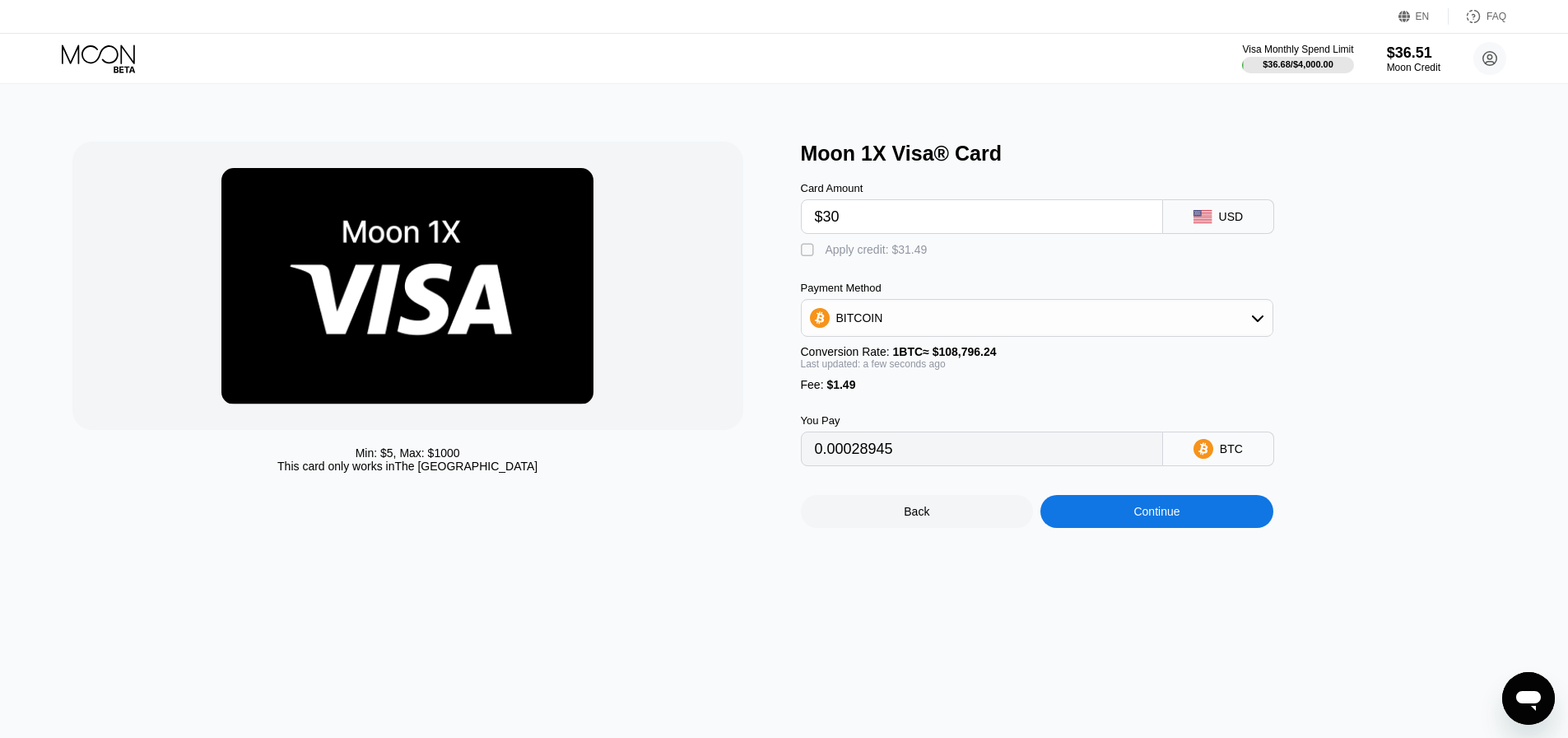
click at [828, 256] on div "Apply credit: $31.49" at bounding box center [876, 249] width 102 height 13
type input "0"
click at [477, 199] on div "Min: $ 5 , Max: $ 1000 This card only works in The United States Moon 1X Visa® …" at bounding box center [784, 334] width 1424 height 386
click at [885, 588] on div "Min: $ 5 , Max: $ 1000 This card only works in The United States Moon 1X Visa® …" at bounding box center [784, 410] width 1580 height 653
click at [1143, 518] on div "Continue" at bounding box center [1155, 510] width 46 height 13
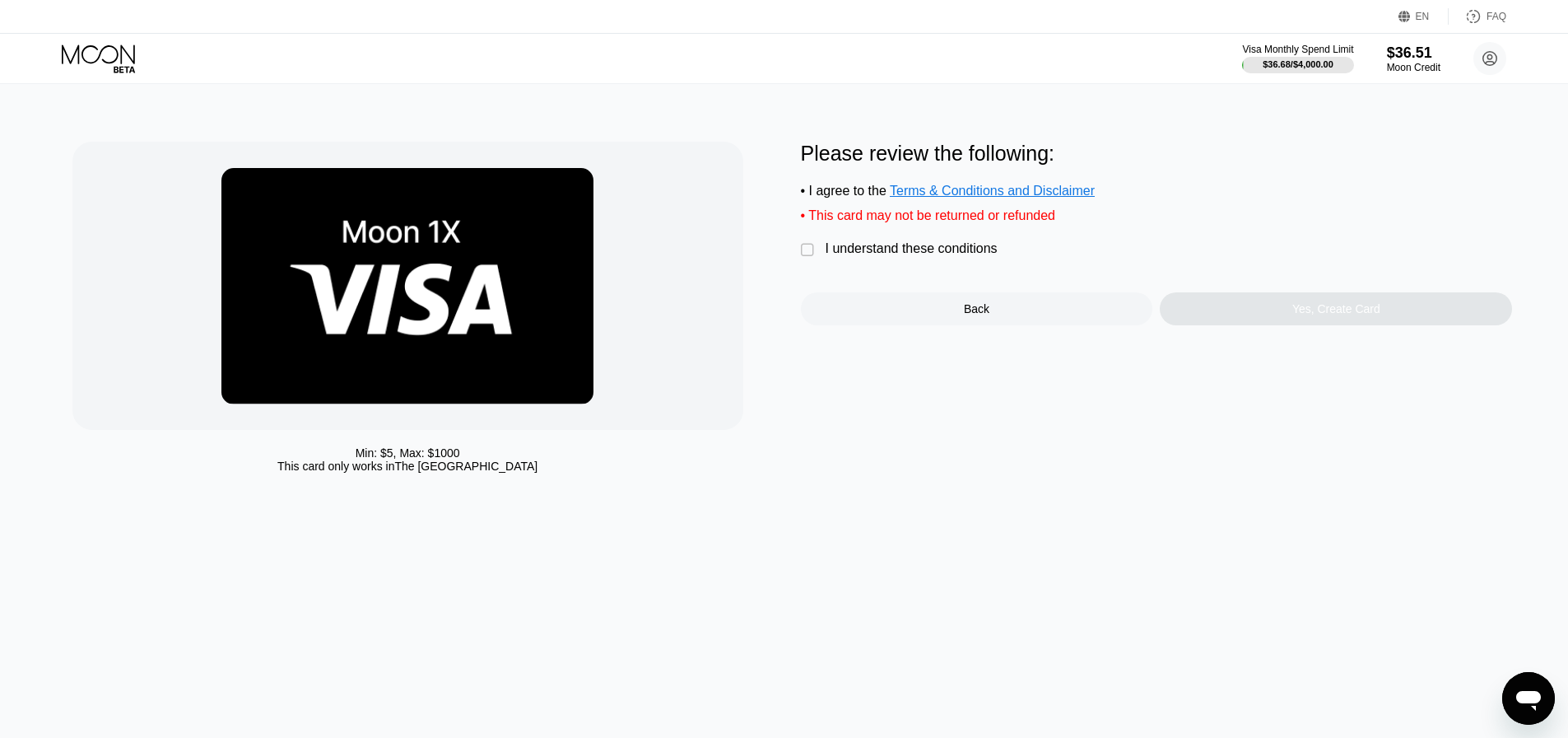
click at [853, 258] on div " I understand these conditions" at bounding box center [903, 250] width 205 height 18
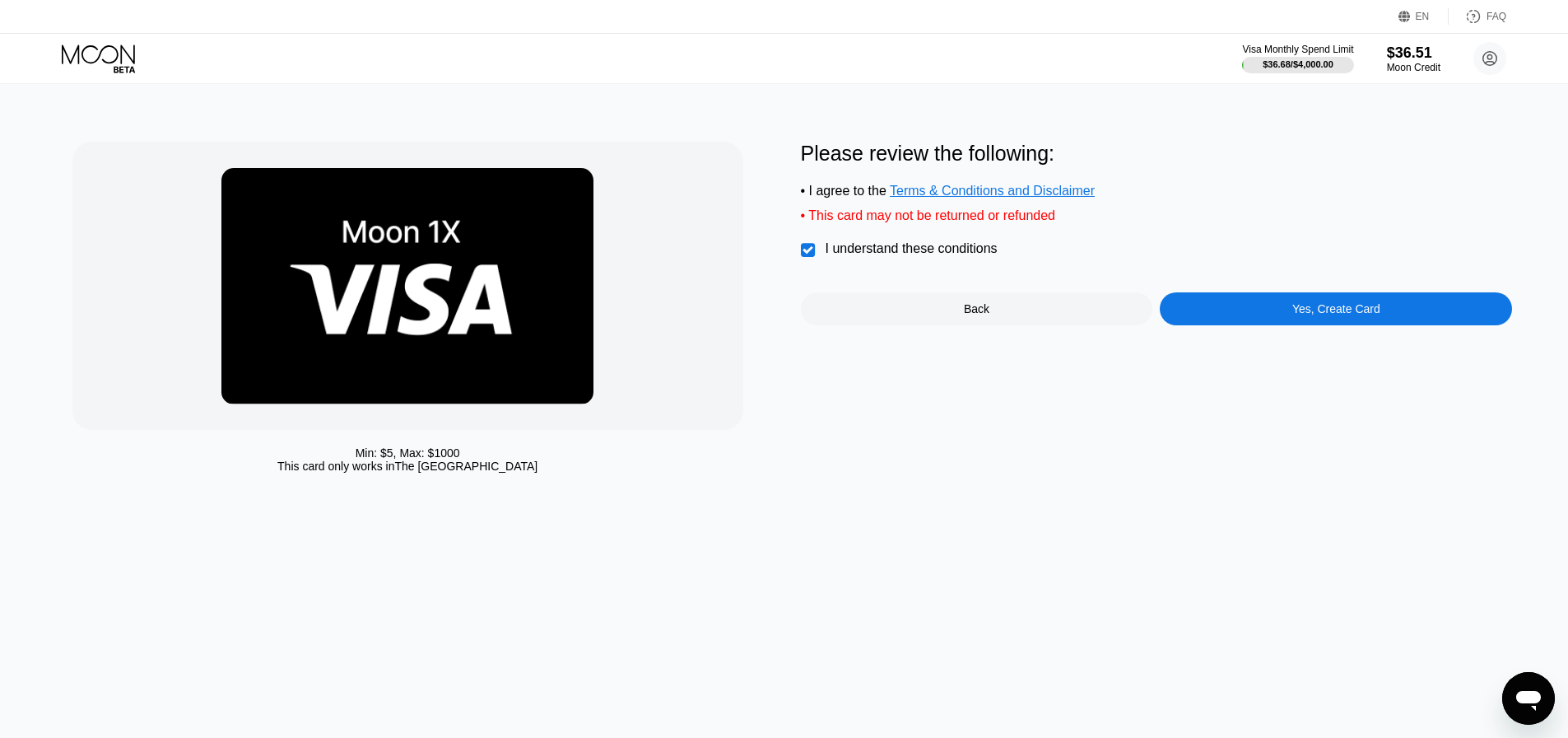
click at [1307, 315] on div "Yes, Create Card" at bounding box center [1336, 308] width 88 height 13
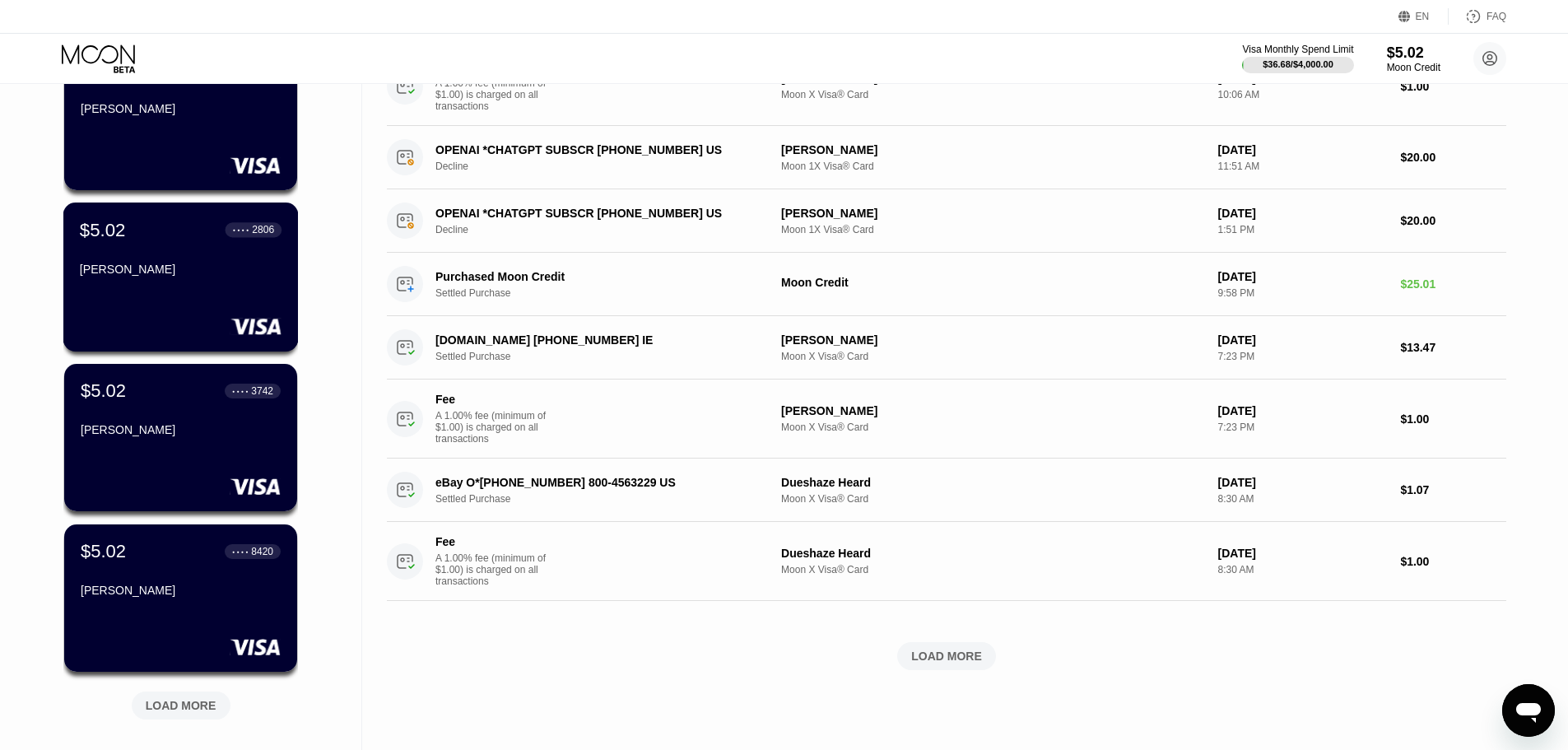
scroll to position [329, 0]
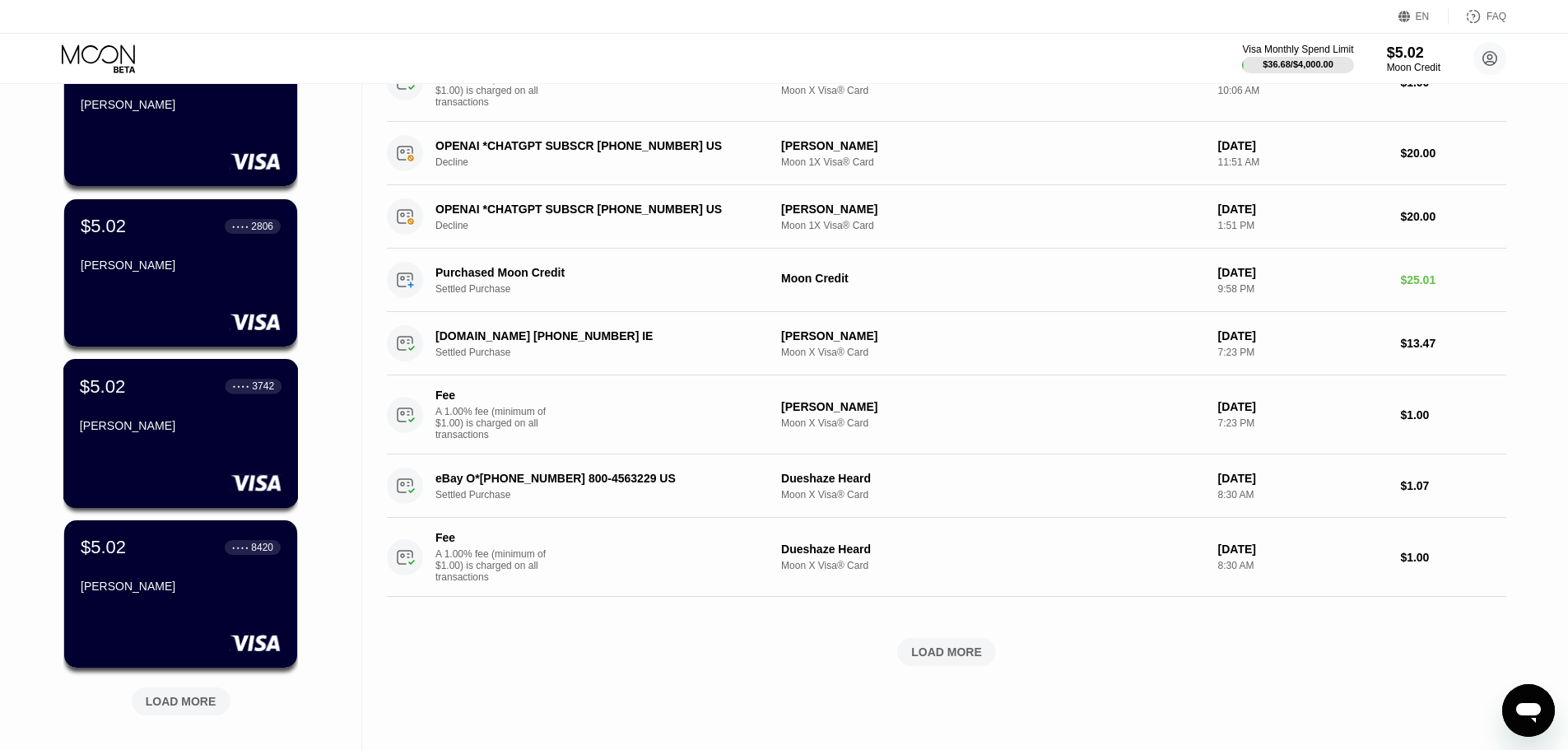
click at [198, 433] on div "[PERSON_NAME]" at bounding box center [180, 425] width 201 height 13
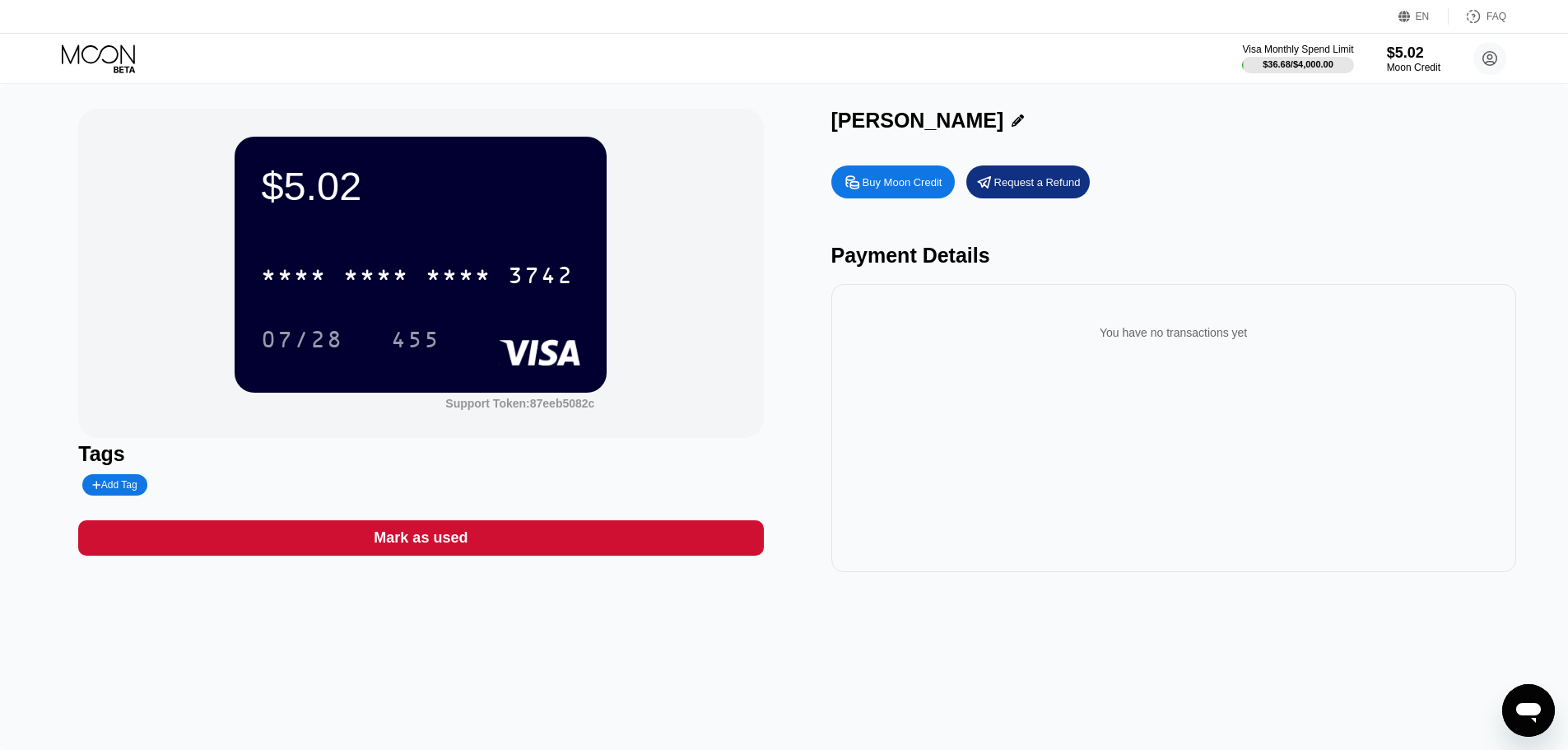
click at [1012, 122] on icon at bounding box center [1018, 120] width 13 height 13
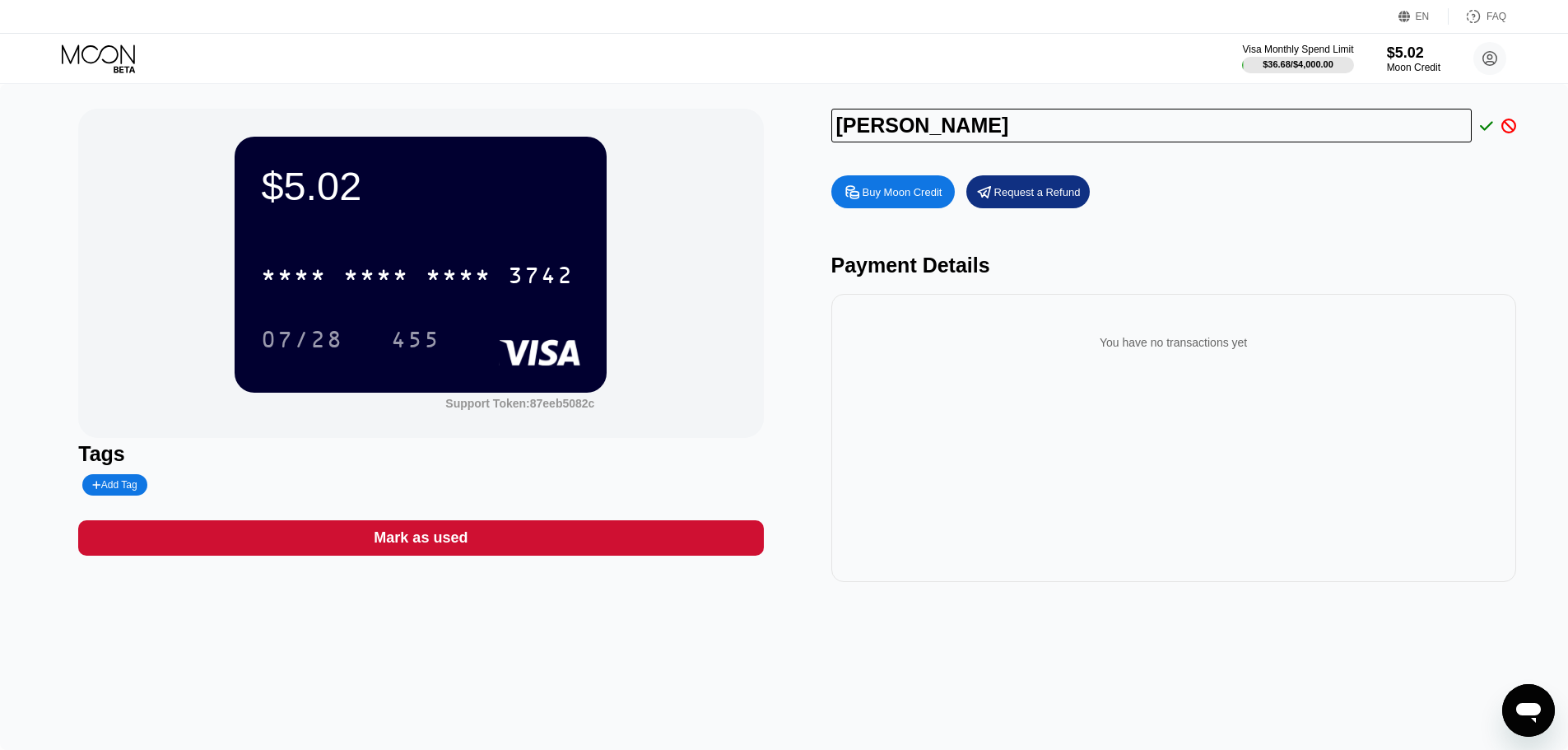
drag, startPoint x: 810, startPoint y: 124, endPoint x: 482, endPoint y: 124, distance: 328.0
click at [482, 124] on div "$5.02 * * * * * * * * * * * * 3742 07/28 455 Support Token: 87eeb5082c Tags Add…" at bounding box center [784, 346] width 1412 height 474
click at [1188, 137] on input "[PERSON_NAME]" at bounding box center [1151, 126] width 642 height 33
drag, startPoint x: 1036, startPoint y: 129, endPoint x: 967, endPoint y: 127, distance: 69.0
click at [967, 127] on input "[PERSON_NAME]" at bounding box center [1151, 126] width 642 height 33
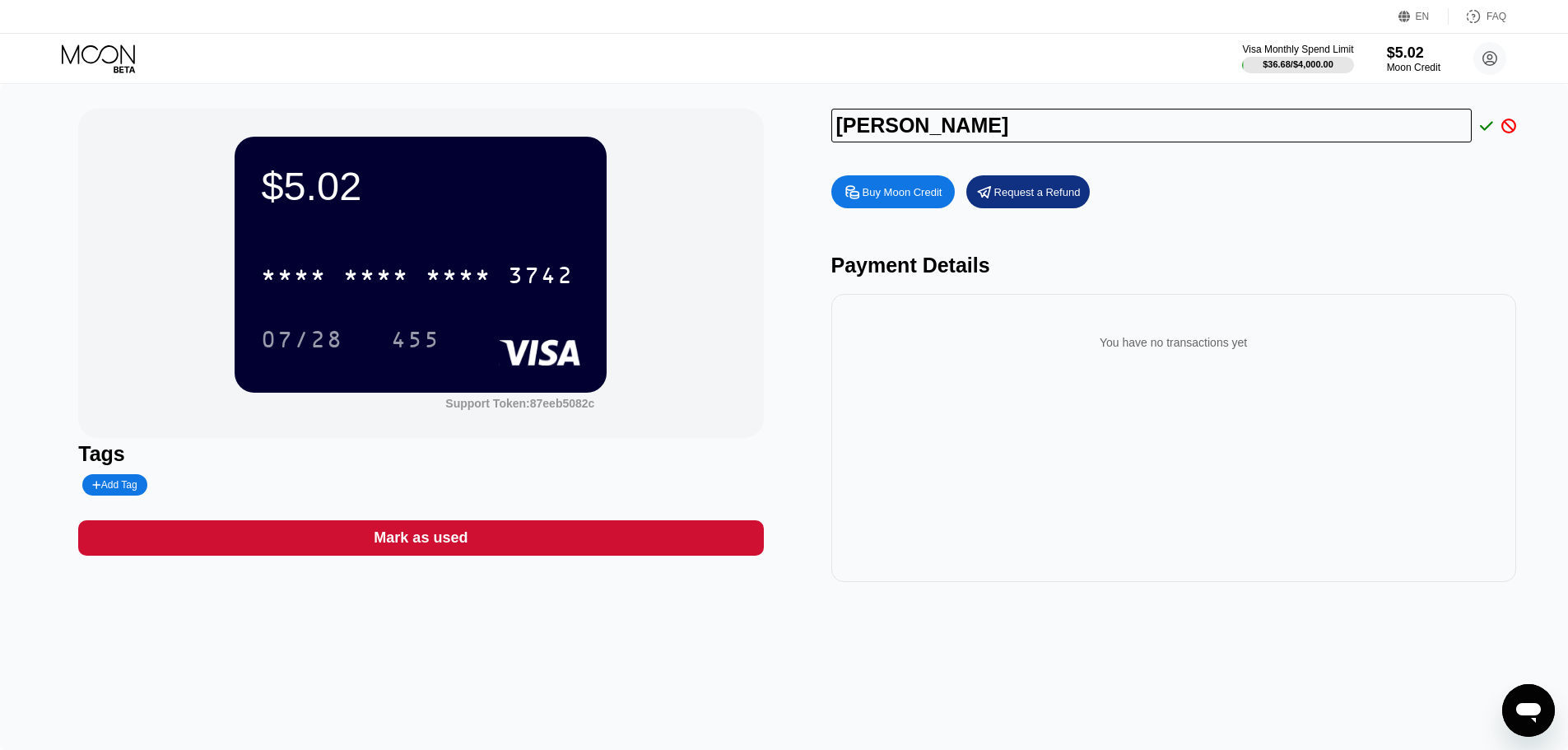
type input "[PERSON_NAME]"
click at [1495, 119] on div "[PERSON_NAME]" at bounding box center [1173, 126] width 685 height 33
click at [1491, 121] on icon at bounding box center [1485, 126] width 13 height 15
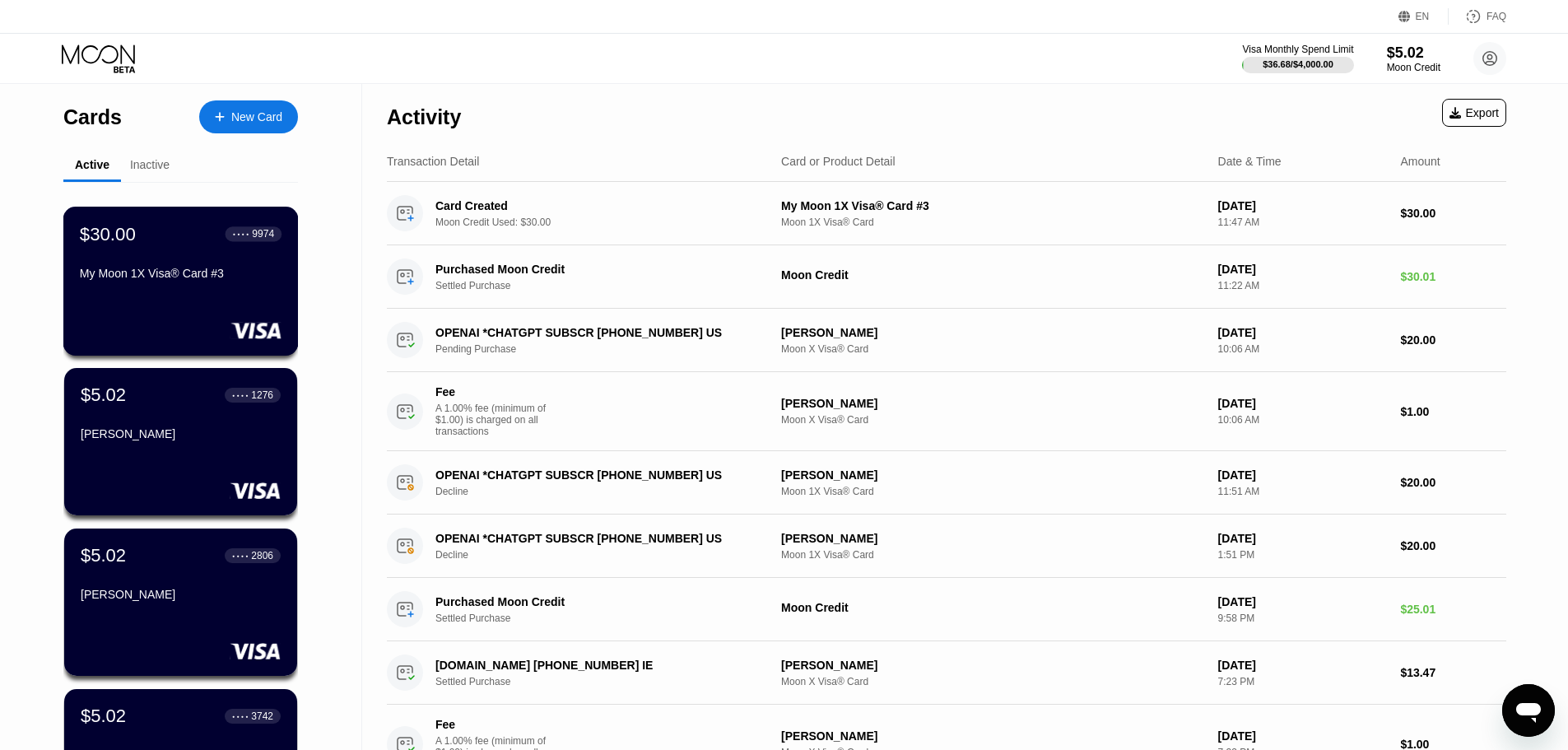
drag, startPoint x: 207, startPoint y: 312, endPoint x: 186, endPoint y: 294, distance: 27.7
click at [186, 287] on div "My Moon 1X Visa® Card #3" at bounding box center [180, 276] width 201 height 20
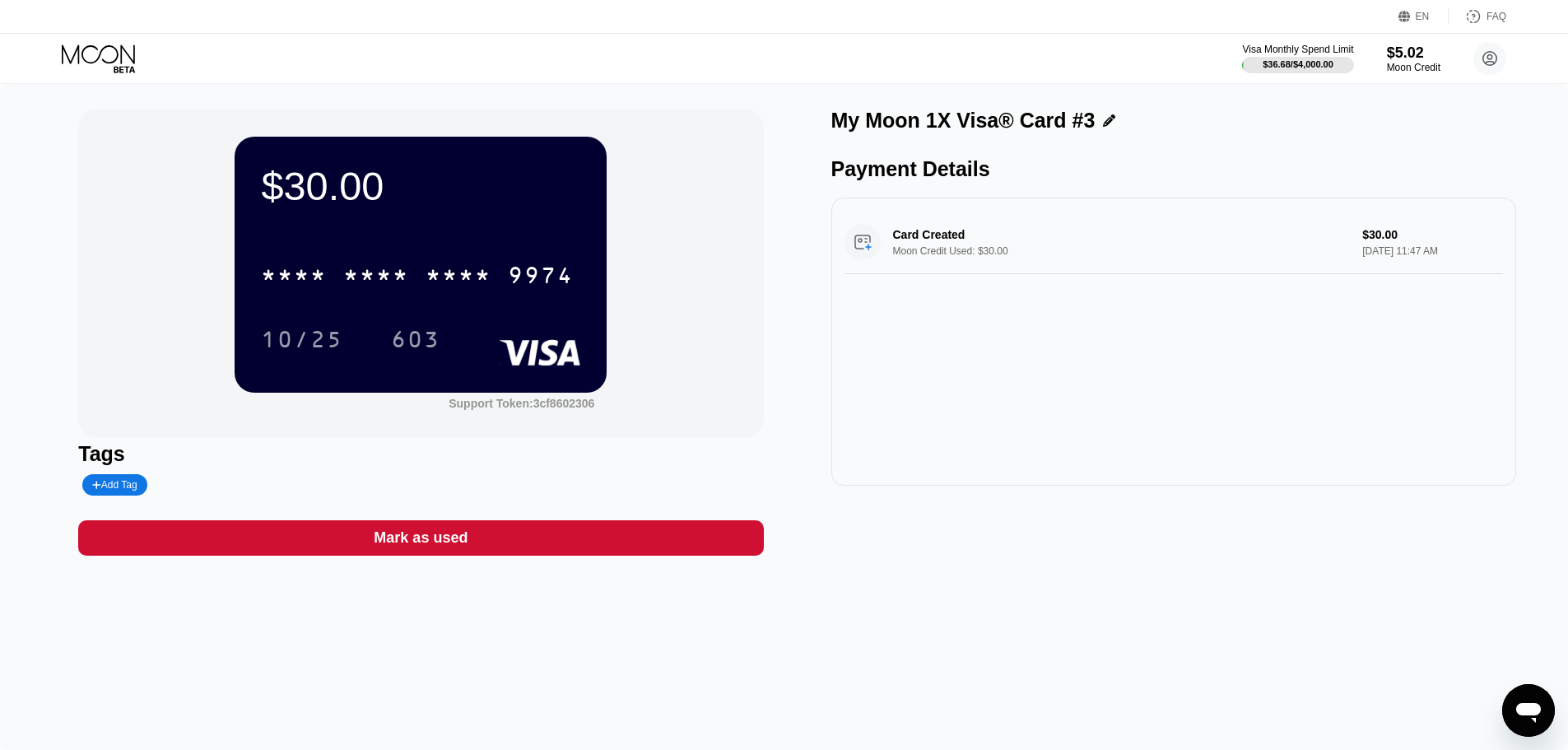
click at [1104, 124] on icon at bounding box center [1108, 120] width 13 height 13
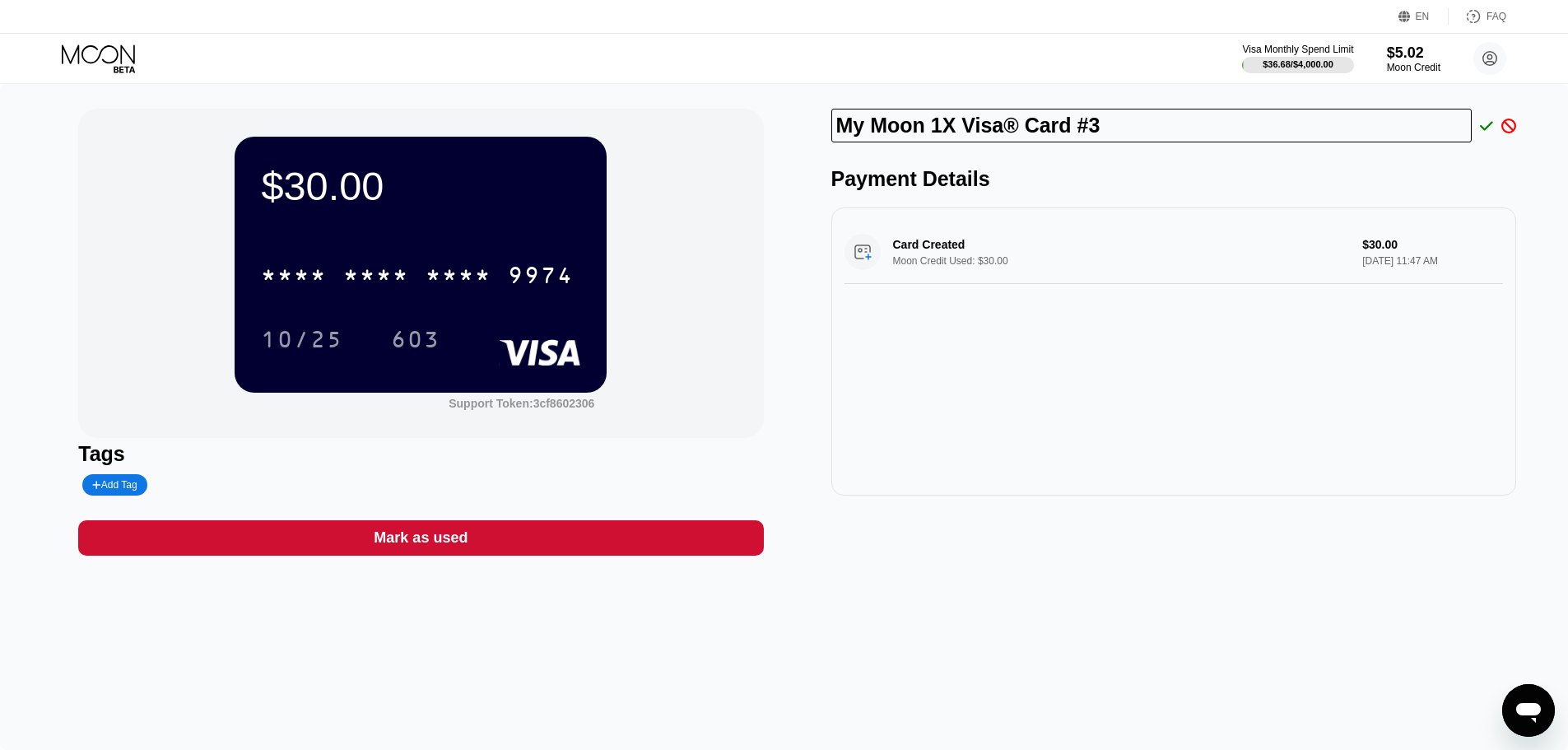
drag, startPoint x: 1146, startPoint y: 119, endPoint x: 413, endPoint y: 106, distance: 733.1
click at [407, 106] on div "$30.00 * * * * * * * * * * * * 9974 10/25 603 Support Token: 3cf8602306 Tags Ad…" at bounding box center [784, 417] width 1568 height 666
type input "[PERSON_NAME]"
click at [1486, 129] on icon at bounding box center [1485, 125] width 13 height 9
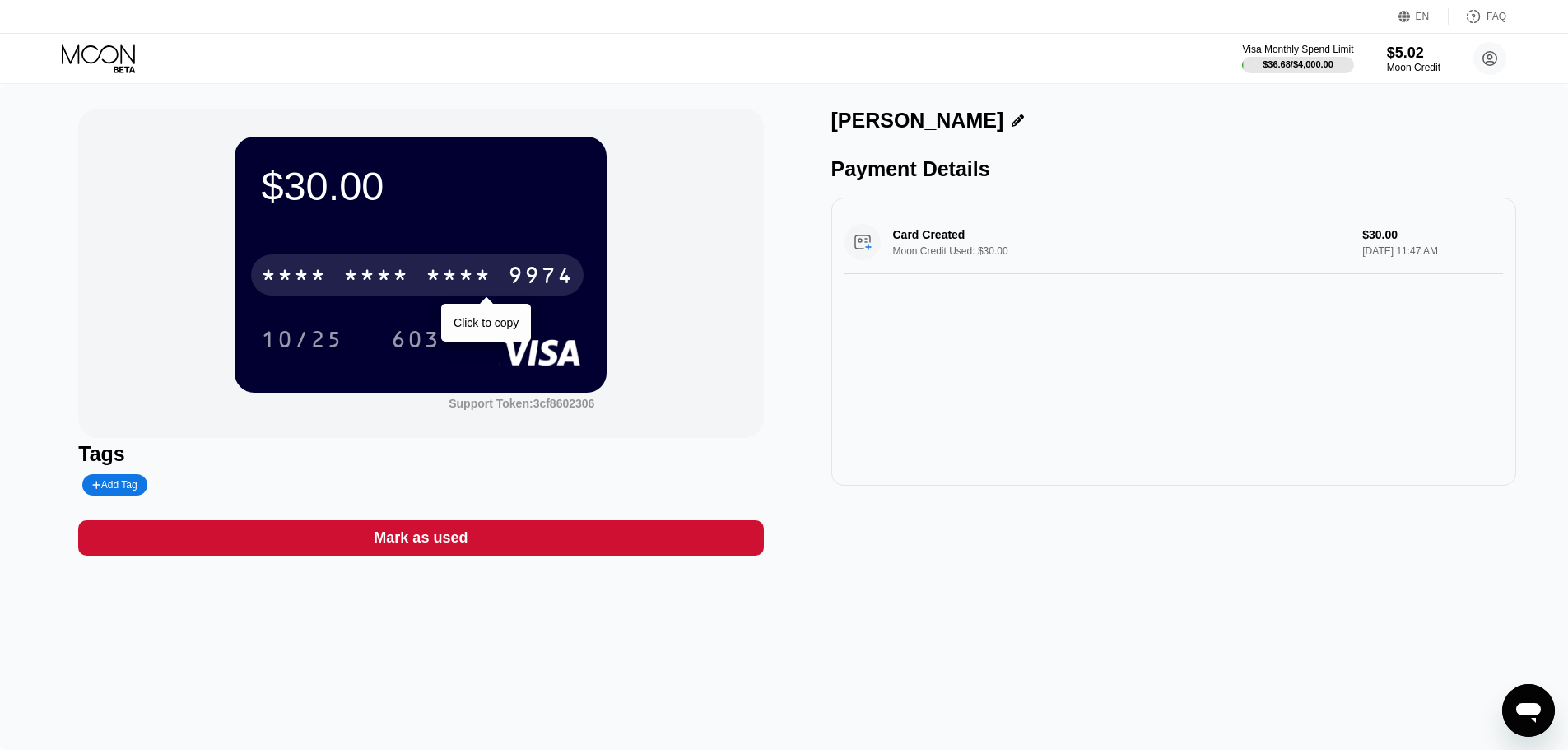
click at [441, 274] on div "* * * *" at bounding box center [458, 277] width 66 height 27
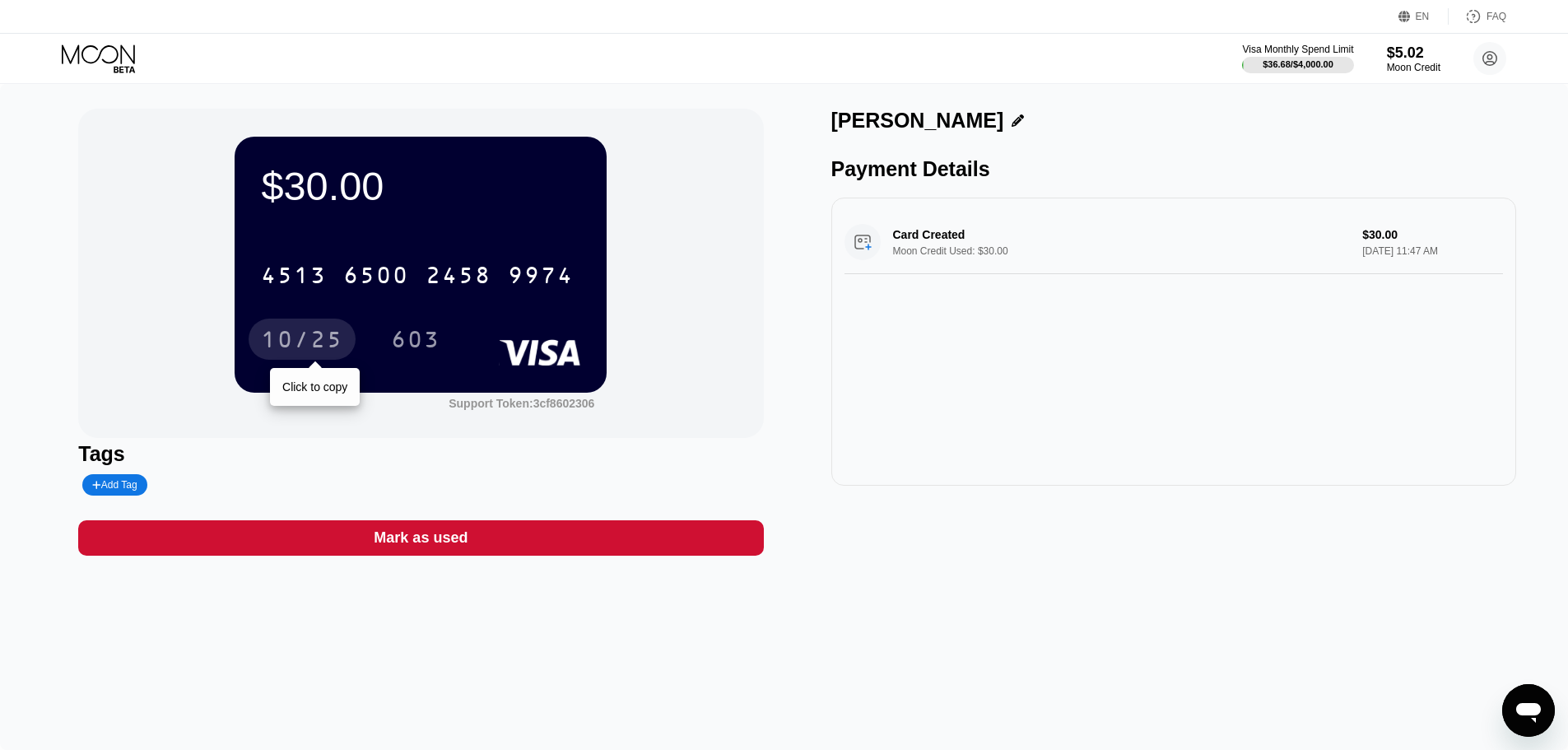
click at [292, 340] on div "10/25" at bounding box center [303, 341] width 83 height 27
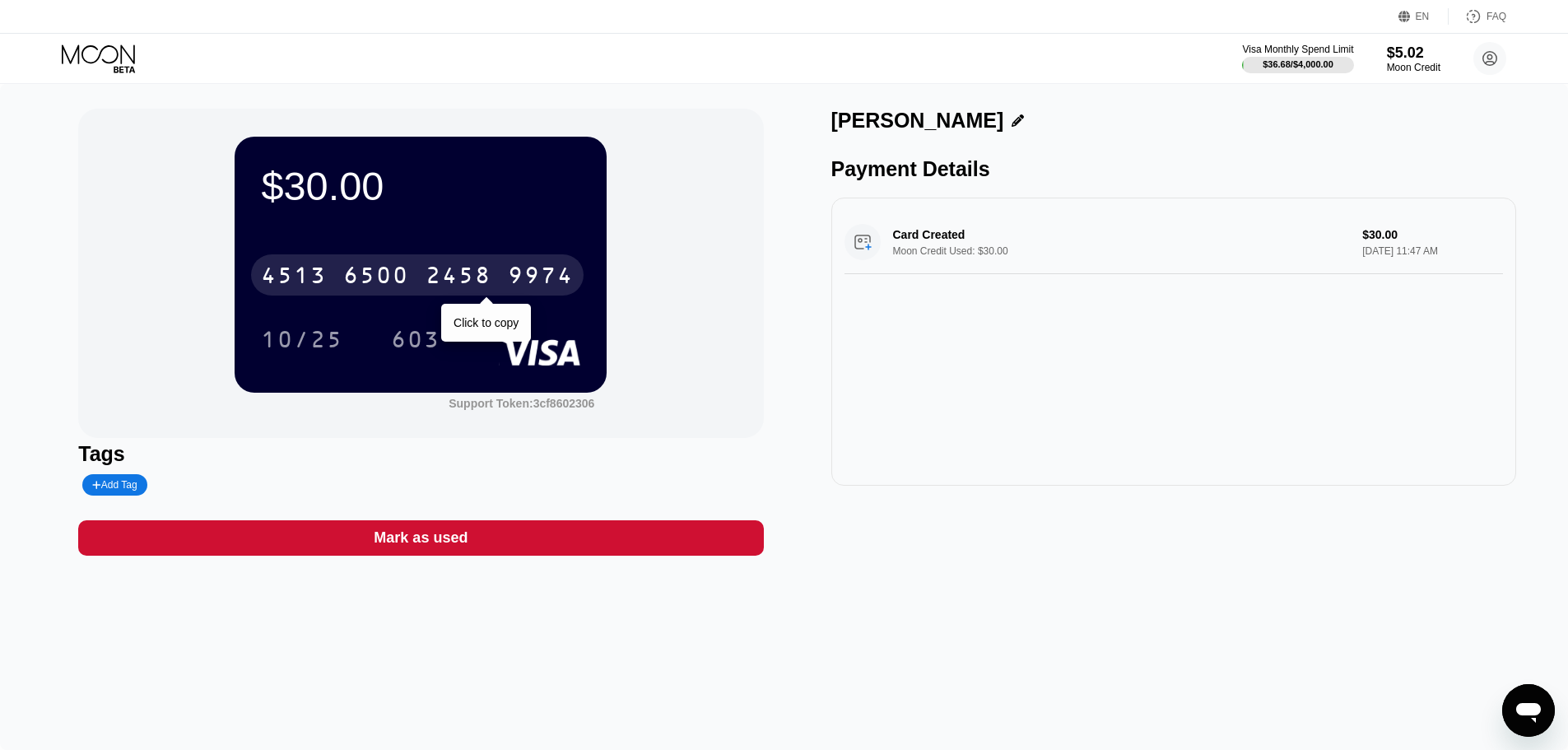
click at [485, 269] on div "2458" at bounding box center [458, 277] width 66 height 27
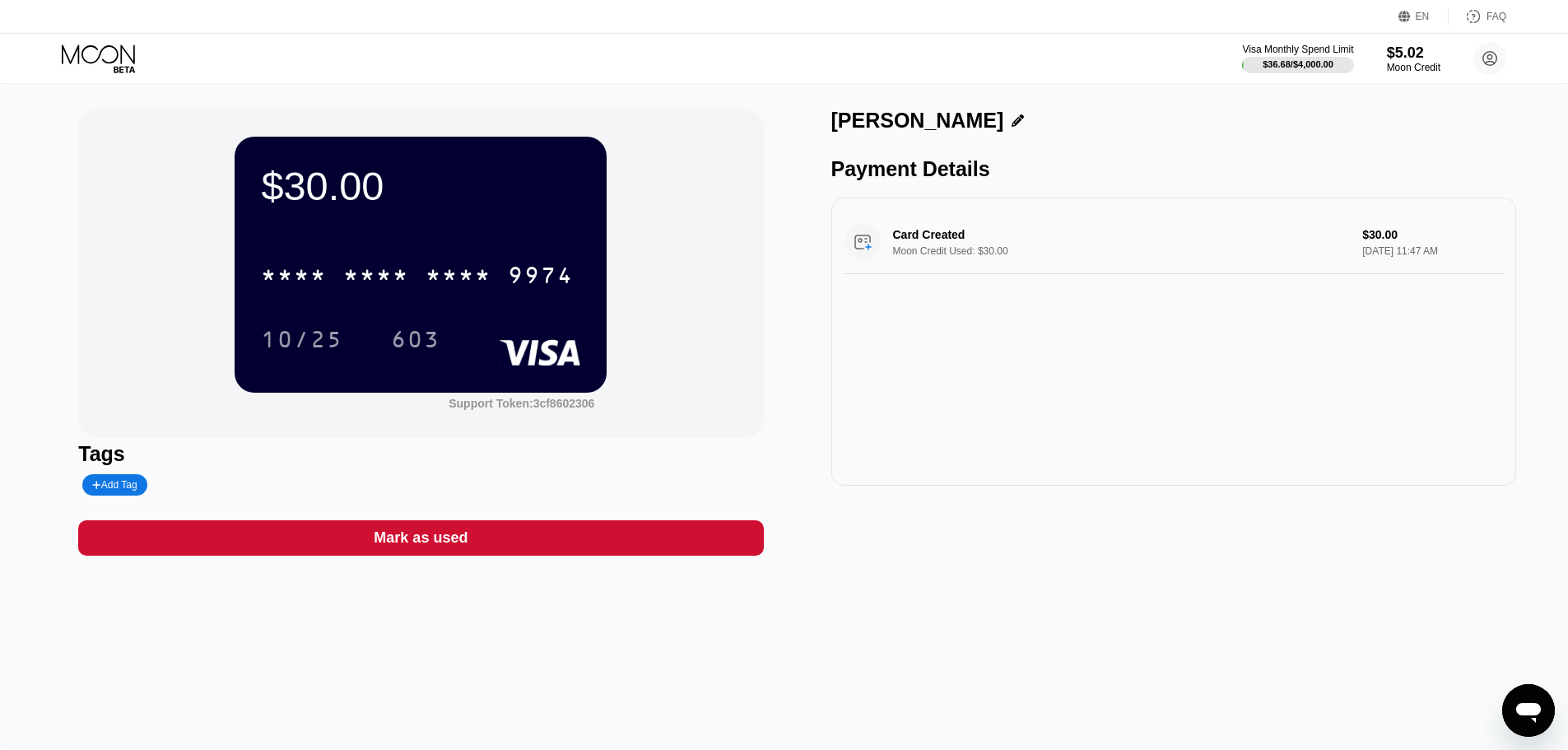
drag, startPoint x: 294, startPoint y: 345, endPoint x: 802, endPoint y: 25, distance: 600.4
click at [293, 345] on div "10/25" at bounding box center [303, 341] width 83 height 27
click at [1046, 447] on div "Card Created Moon Credit Used: $30.00 $30.00 Aug 26, 2025 11:47 AM" at bounding box center [1173, 341] width 685 height 288
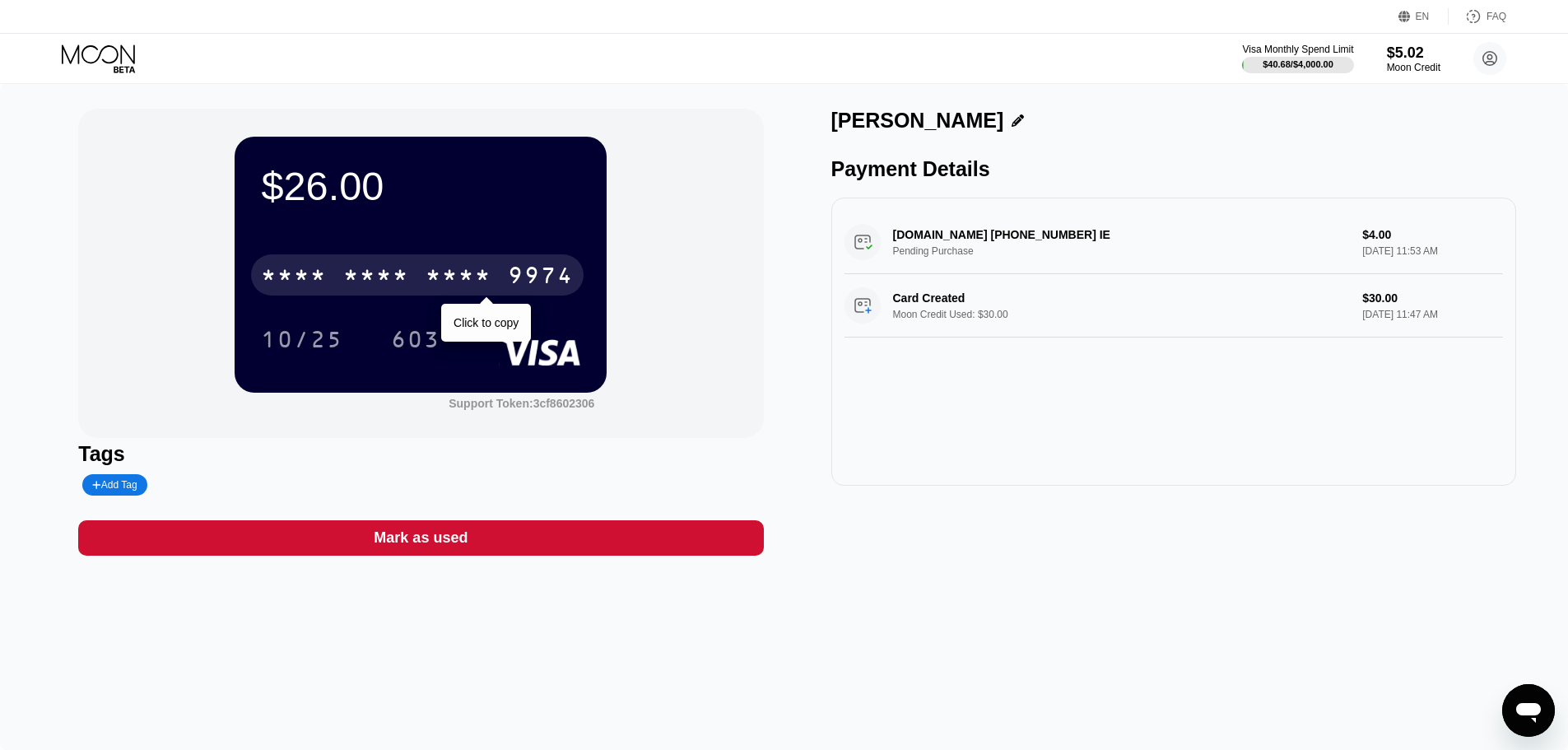
click at [459, 278] on div "* * * *" at bounding box center [458, 277] width 66 height 27
click at [460, 277] on div "2458" at bounding box center [458, 277] width 66 height 27
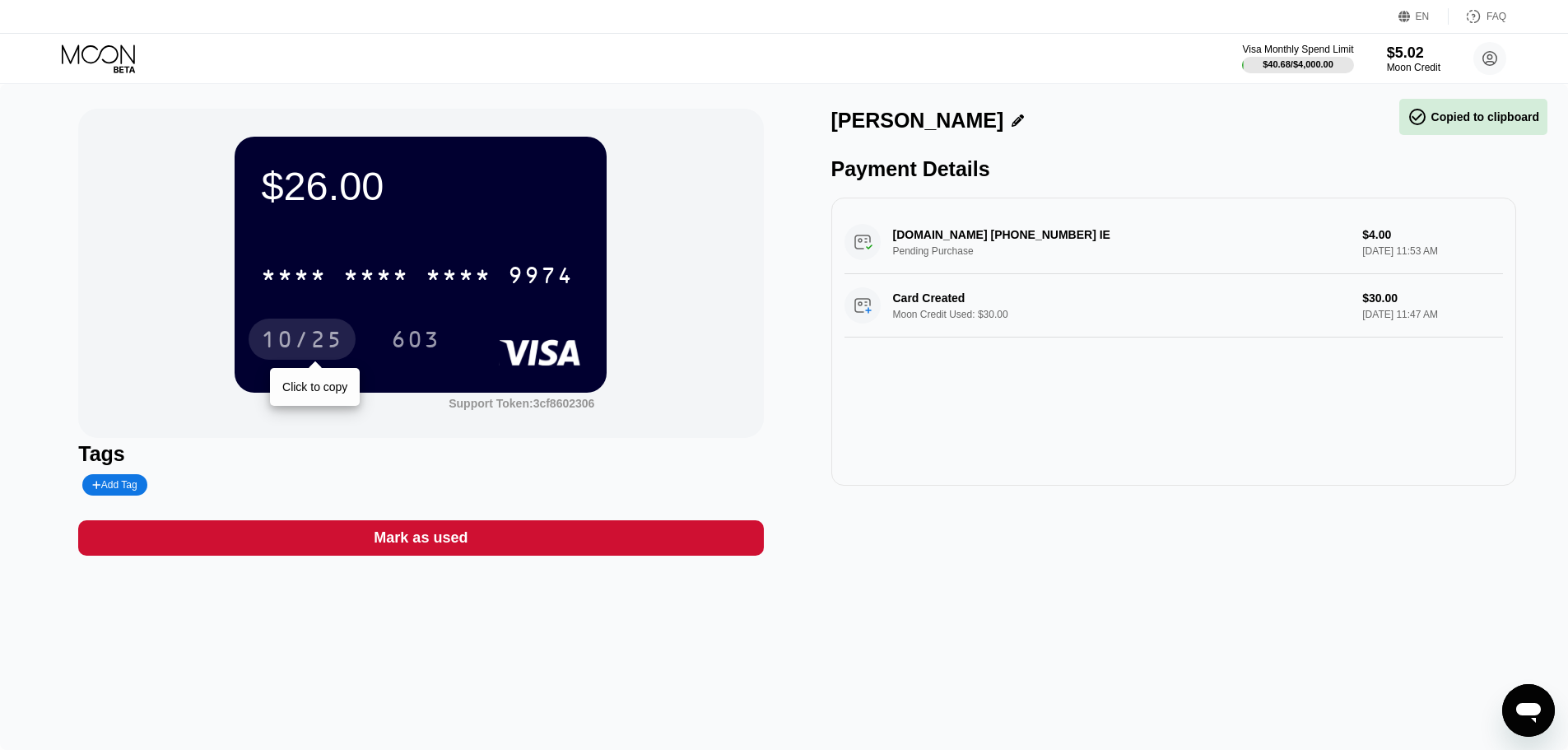
click at [307, 342] on div "10/25" at bounding box center [303, 341] width 83 height 27
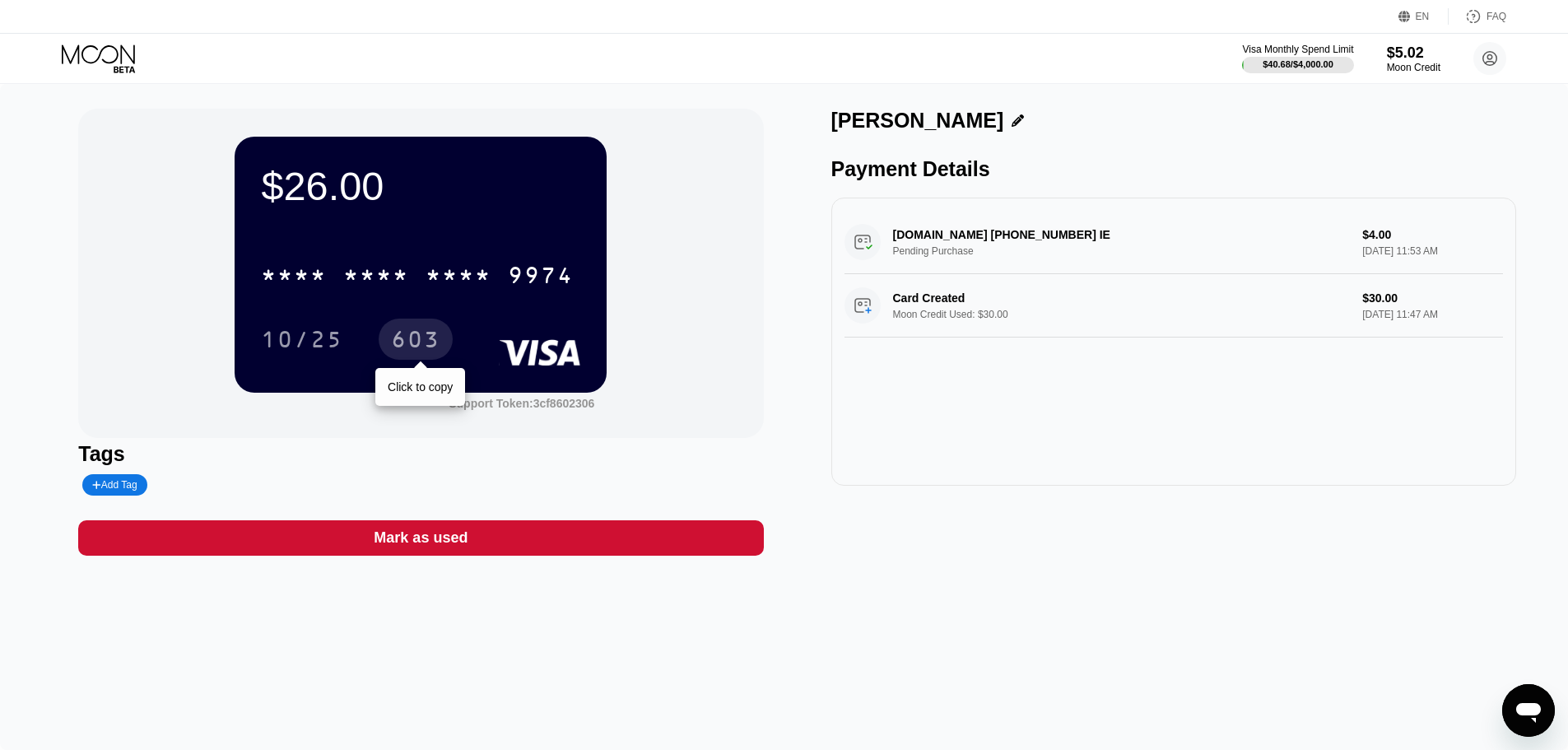
click at [406, 339] on div "603" at bounding box center [416, 341] width 49 height 27
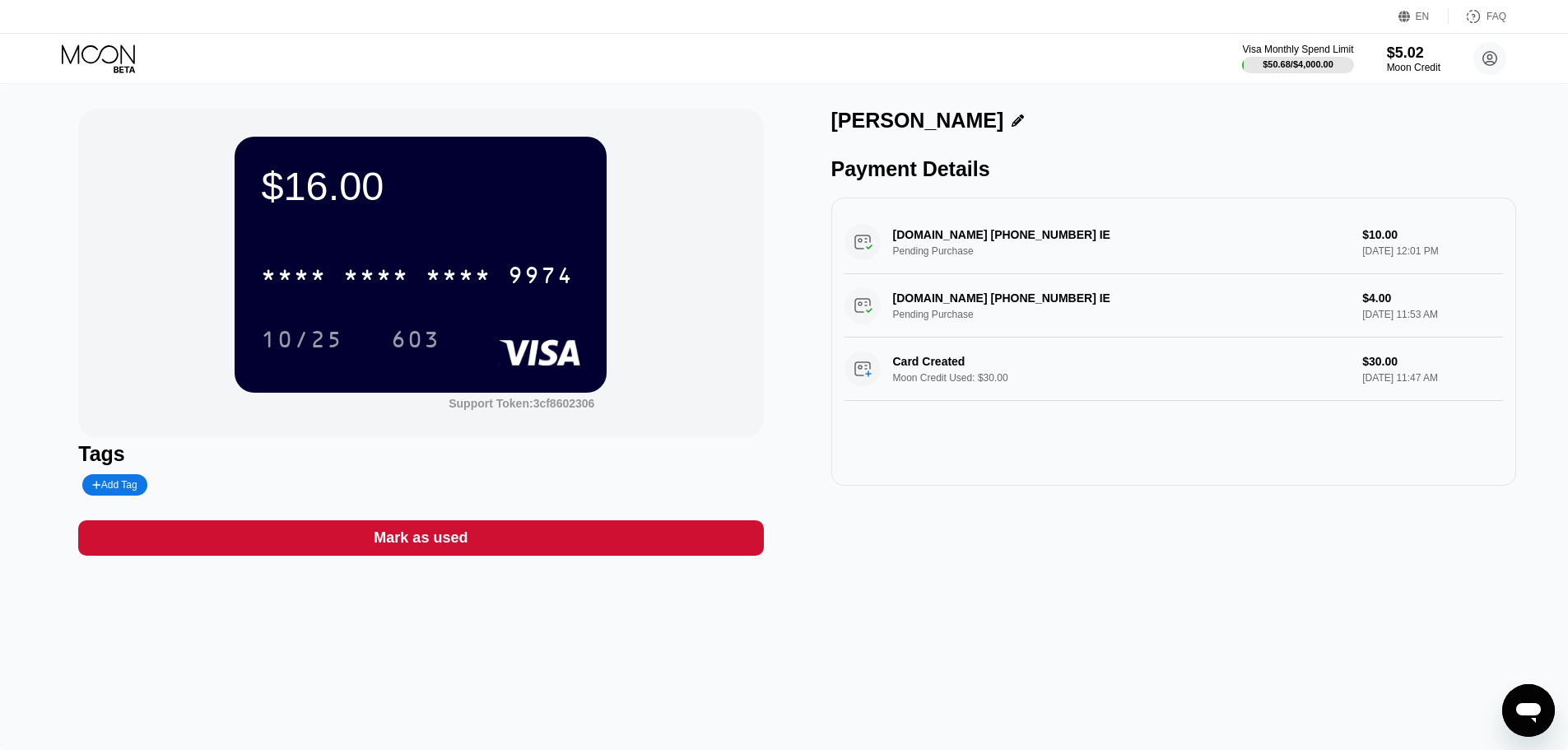
drag, startPoint x: 1350, startPoint y: 223, endPoint x: 1373, endPoint y: 224, distance: 23.0
click at [1365, 224] on div "[DOMAIN_NAME] [PHONE_NUMBER] IE Pending Purchase $10.00 [DATE] 12:01 PM" at bounding box center [1173, 242] width 658 height 64
click at [1409, 222] on div "[DOMAIN_NAME] [PHONE_NUMBER] IE Pending Purchase $10.00 [DATE] 12:01 PM" at bounding box center [1173, 242] width 658 height 64
drag, startPoint x: 1366, startPoint y: 306, endPoint x: 1400, endPoint y: 312, distance: 34.5
click at [1400, 312] on div "[DOMAIN_NAME] [PHONE_NUMBER] IE Pending Purchase $4.00 [DATE] 11:53 AM" at bounding box center [1173, 306] width 658 height 64
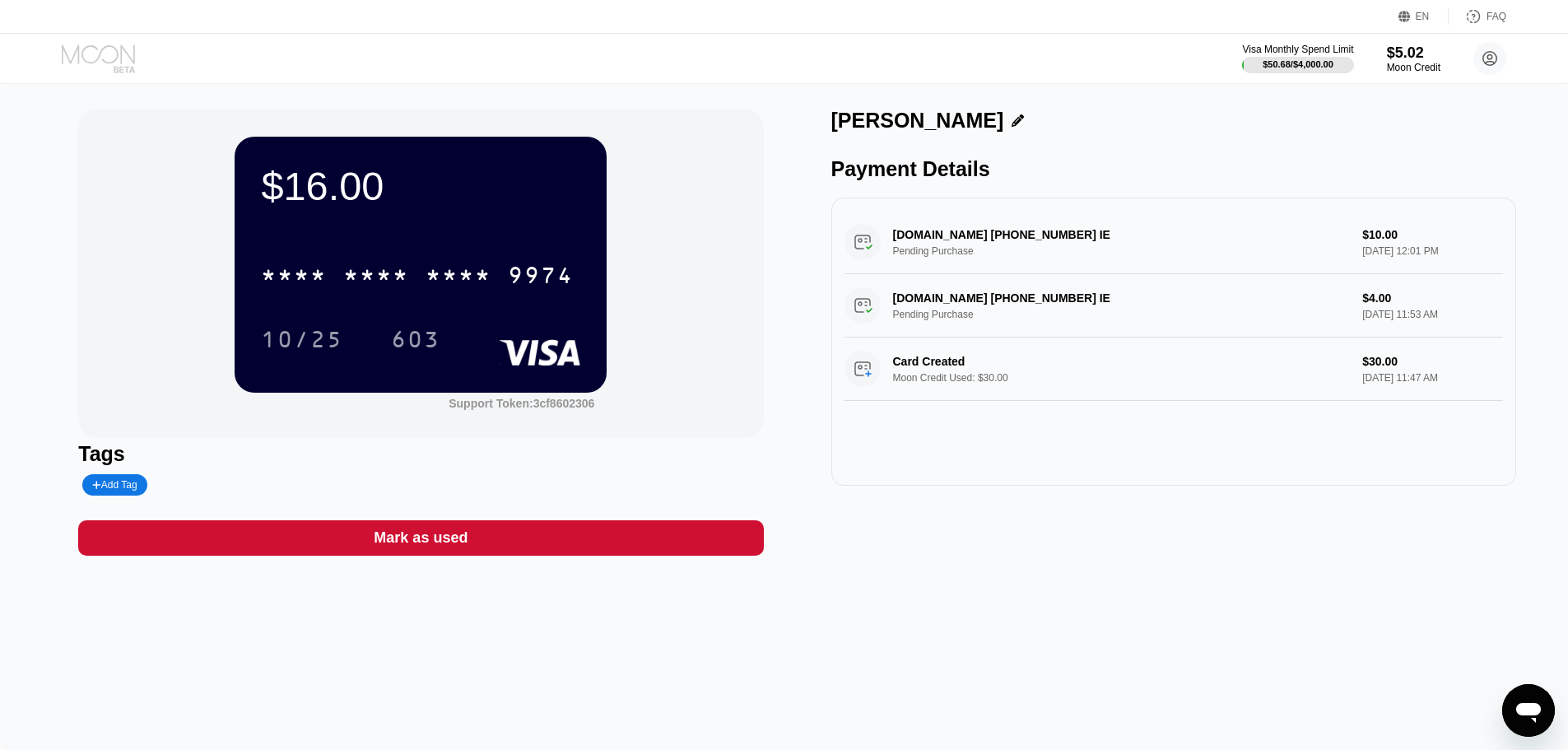
click at [91, 56] on icon at bounding box center [100, 58] width 77 height 29
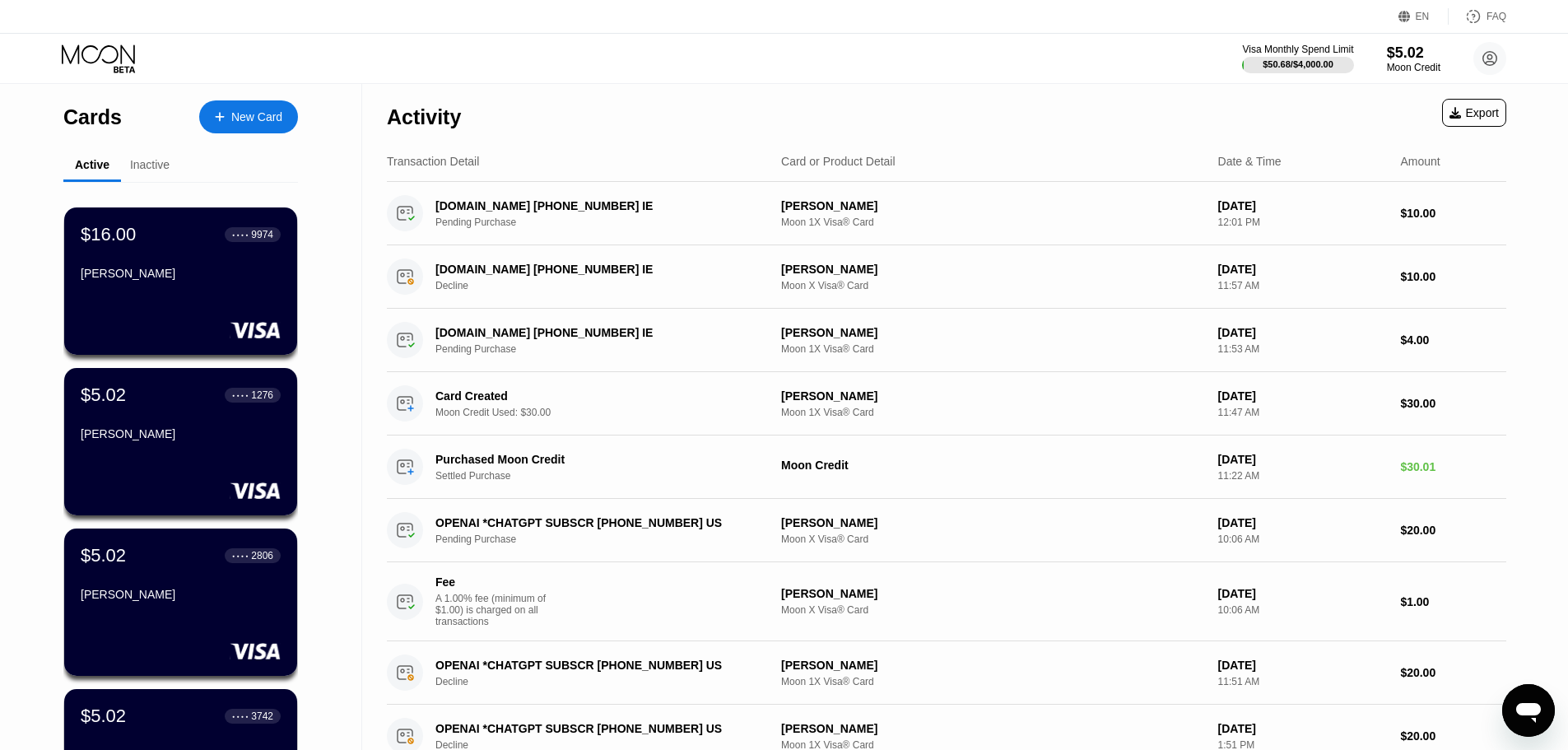
click at [259, 123] on div "New Card" at bounding box center [256, 117] width 51 height 14
